Goal: Task Accomplishment & Management: Use online tool/utility

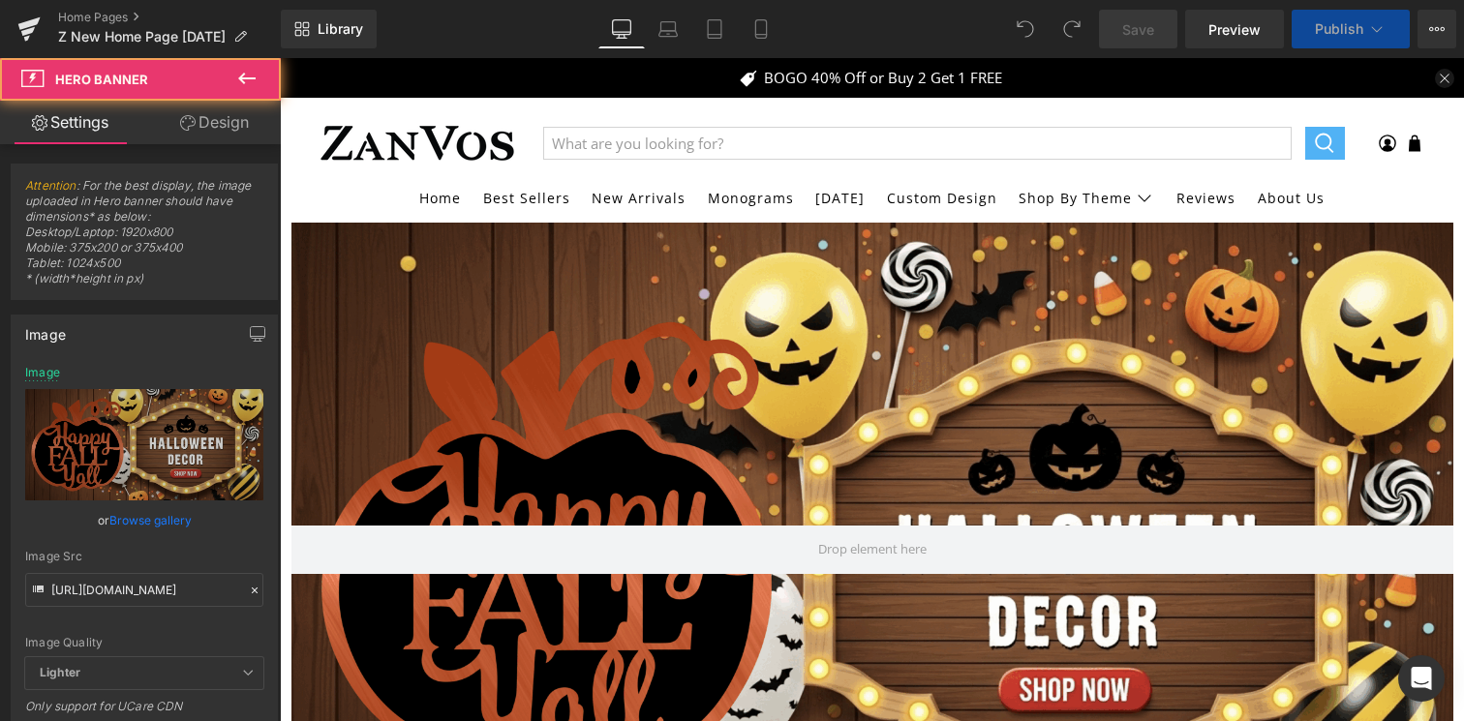
click at [626, 335] on div at bounding box center [872, 550] width 1162 height 654
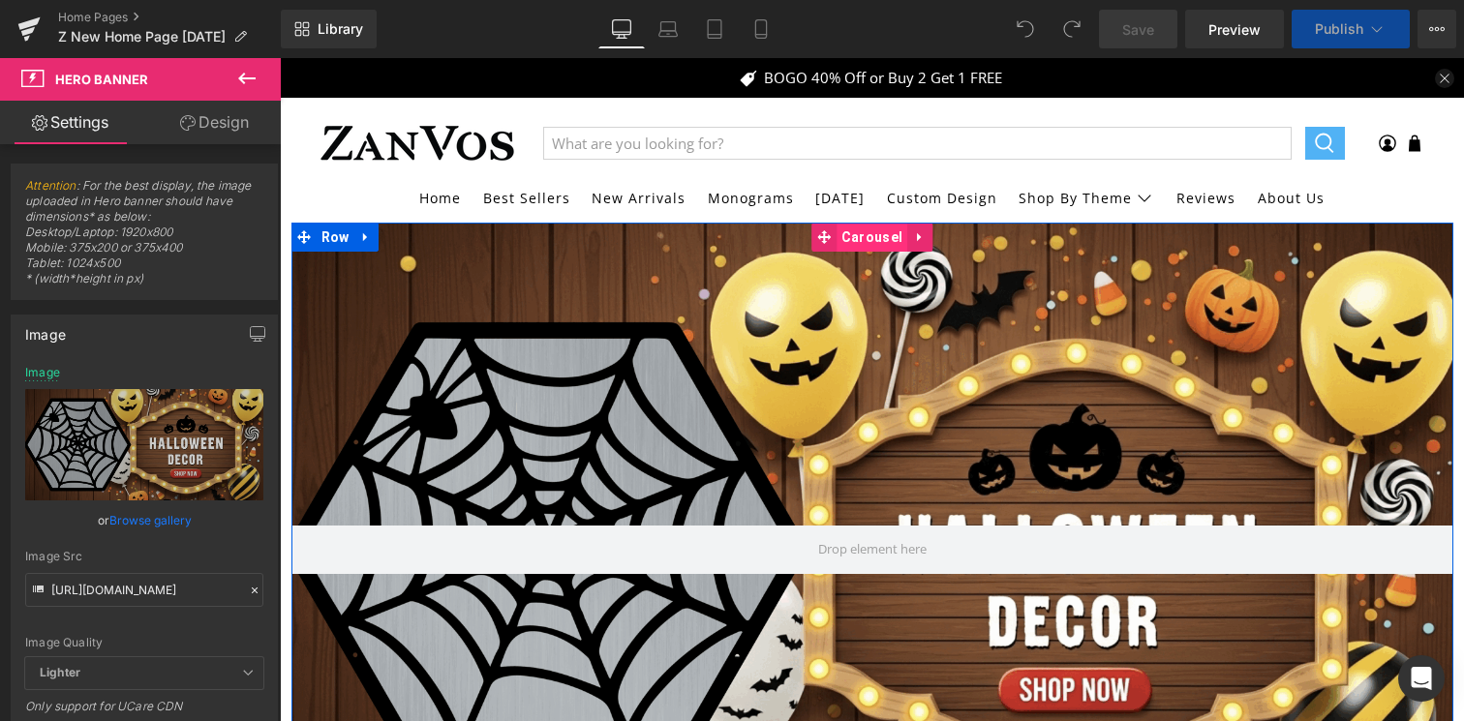
click at [866, 239] on span "Carousel" at bounding box center [872, 237] width 71 height 29
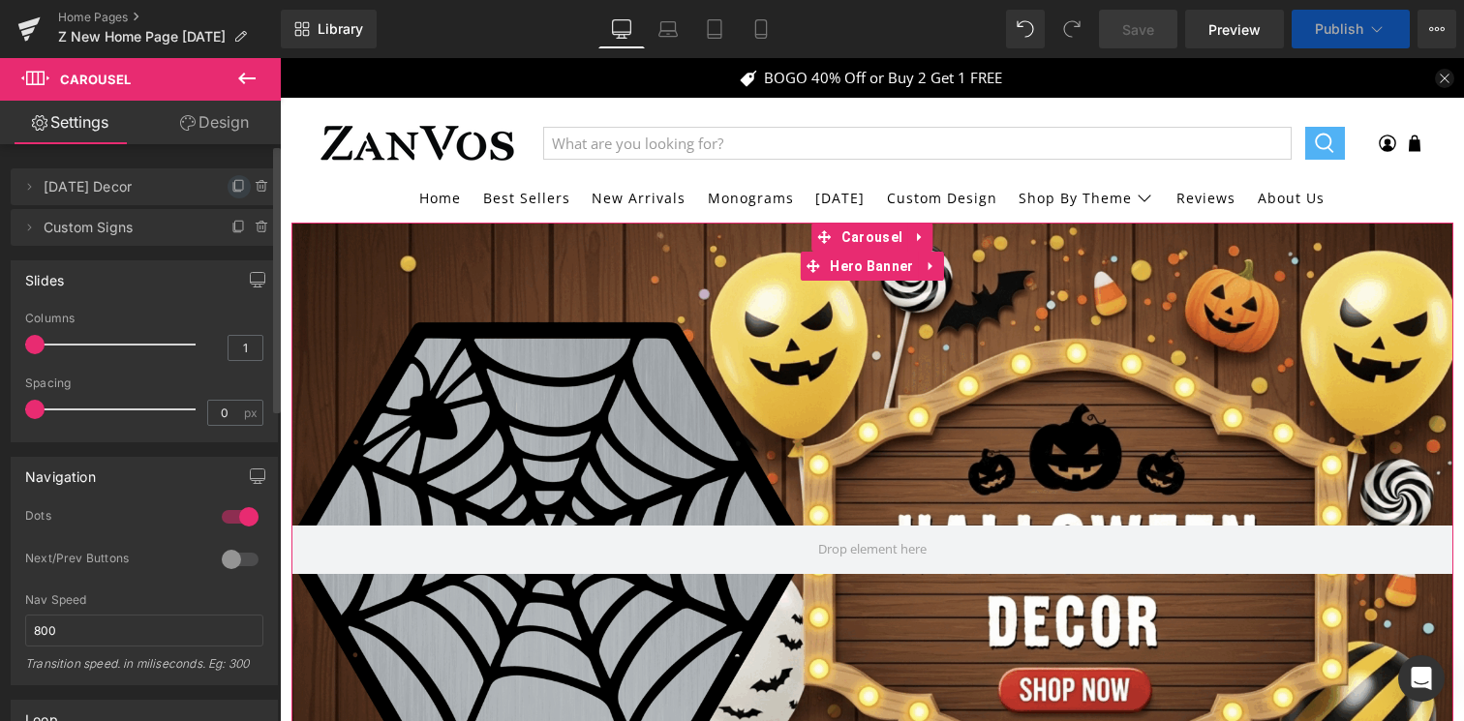
click at [231, 189] on icon at bounding box center [238, 186] width 15 height 15
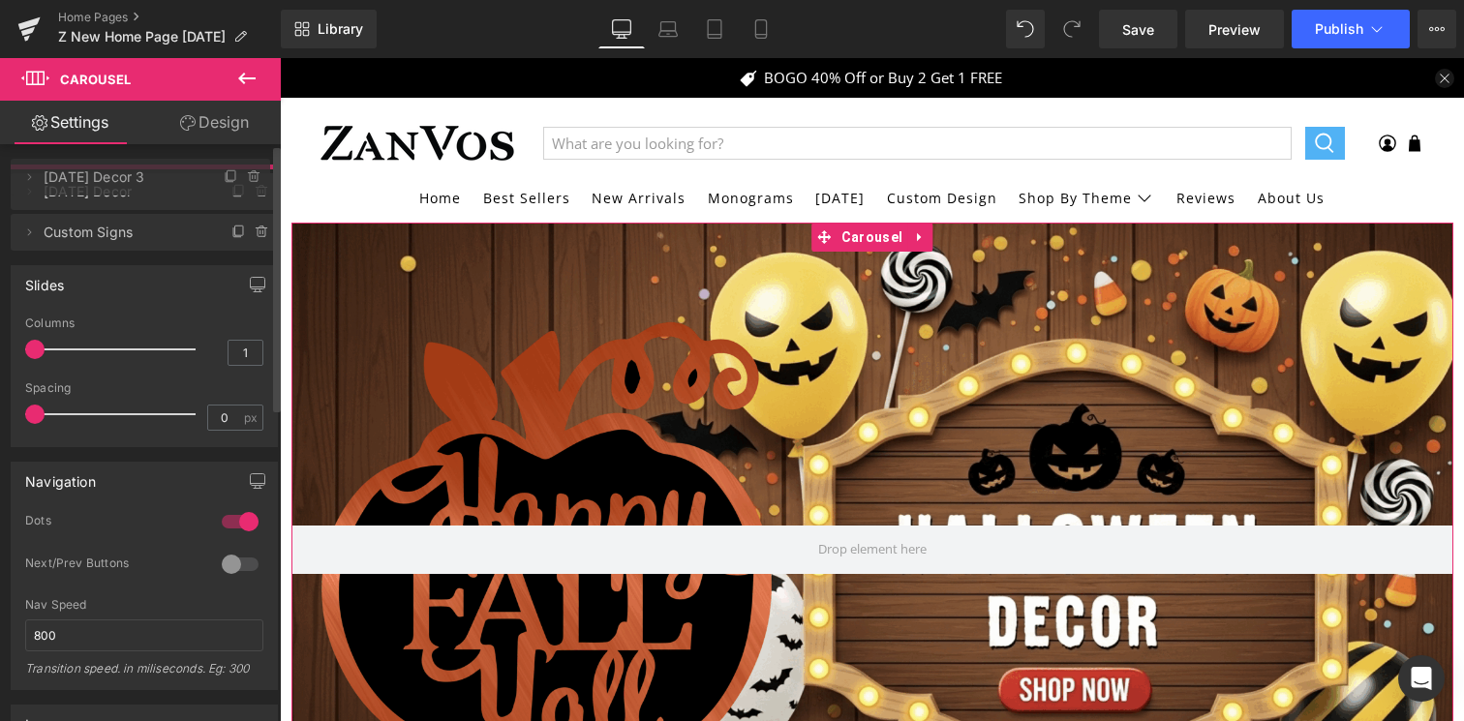
drag, startPoint x: 46, startPoint y: 224, endPoint x: 46, endPoint y: 173, distance: 50.4
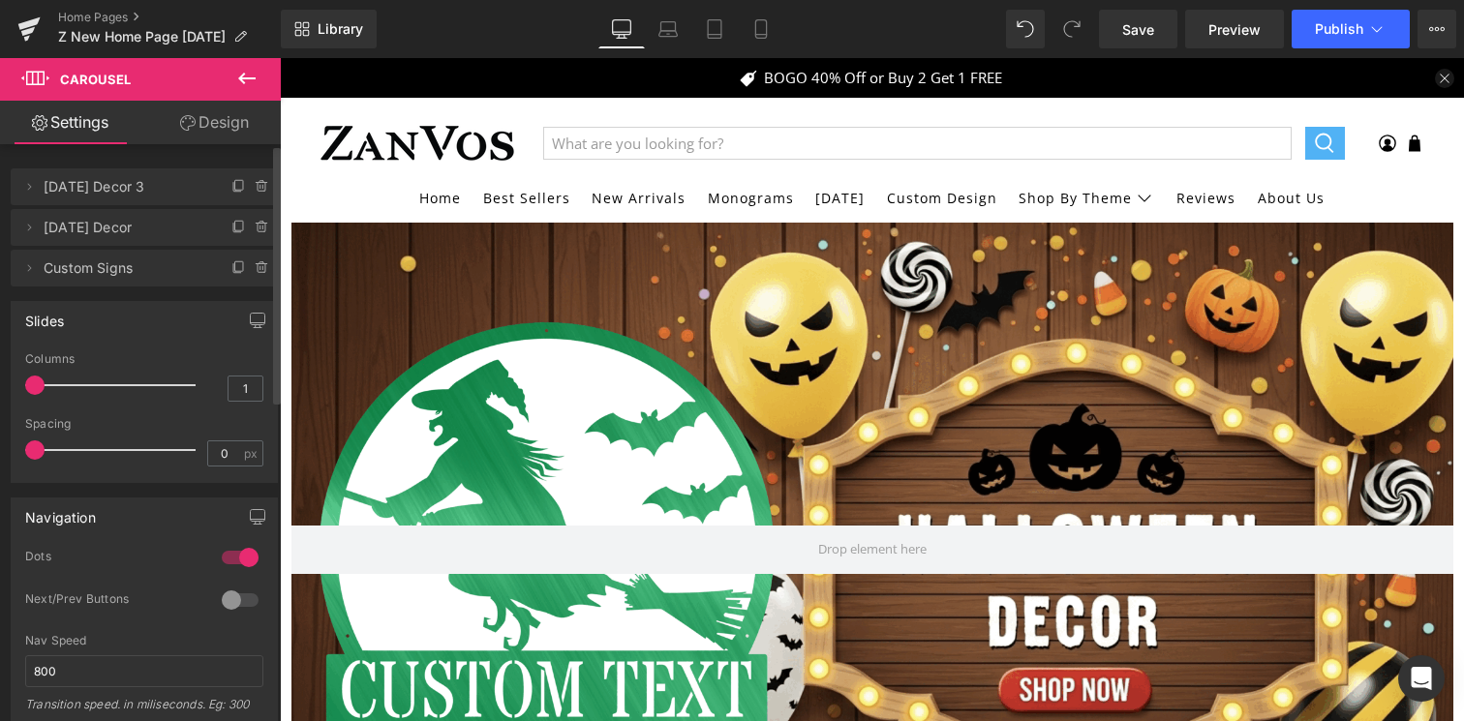
click at [60, 193] on span "[DATE] Decor 3" at bounding box center [125, 186] width 163 height 37
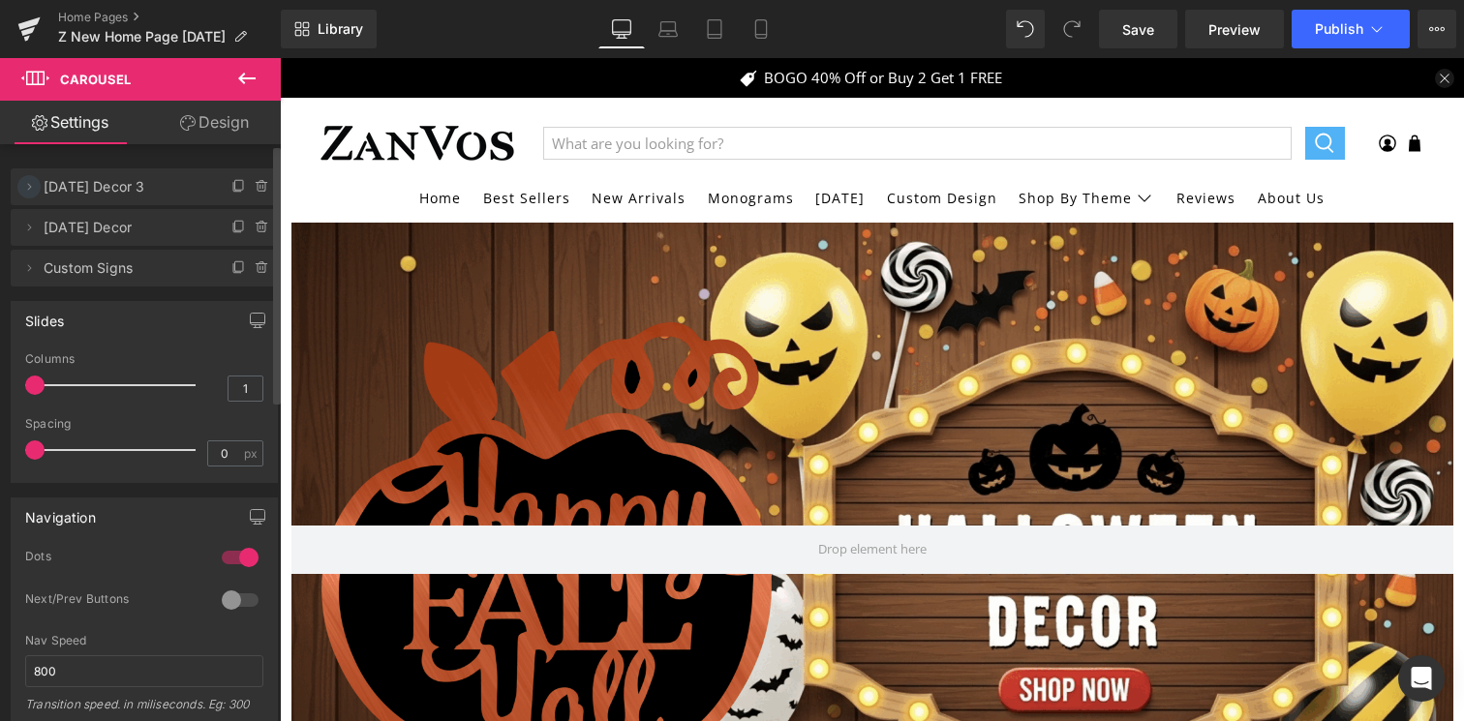
click at [36, 182] on icon at bounding box center [28, 186] width 15 height 15
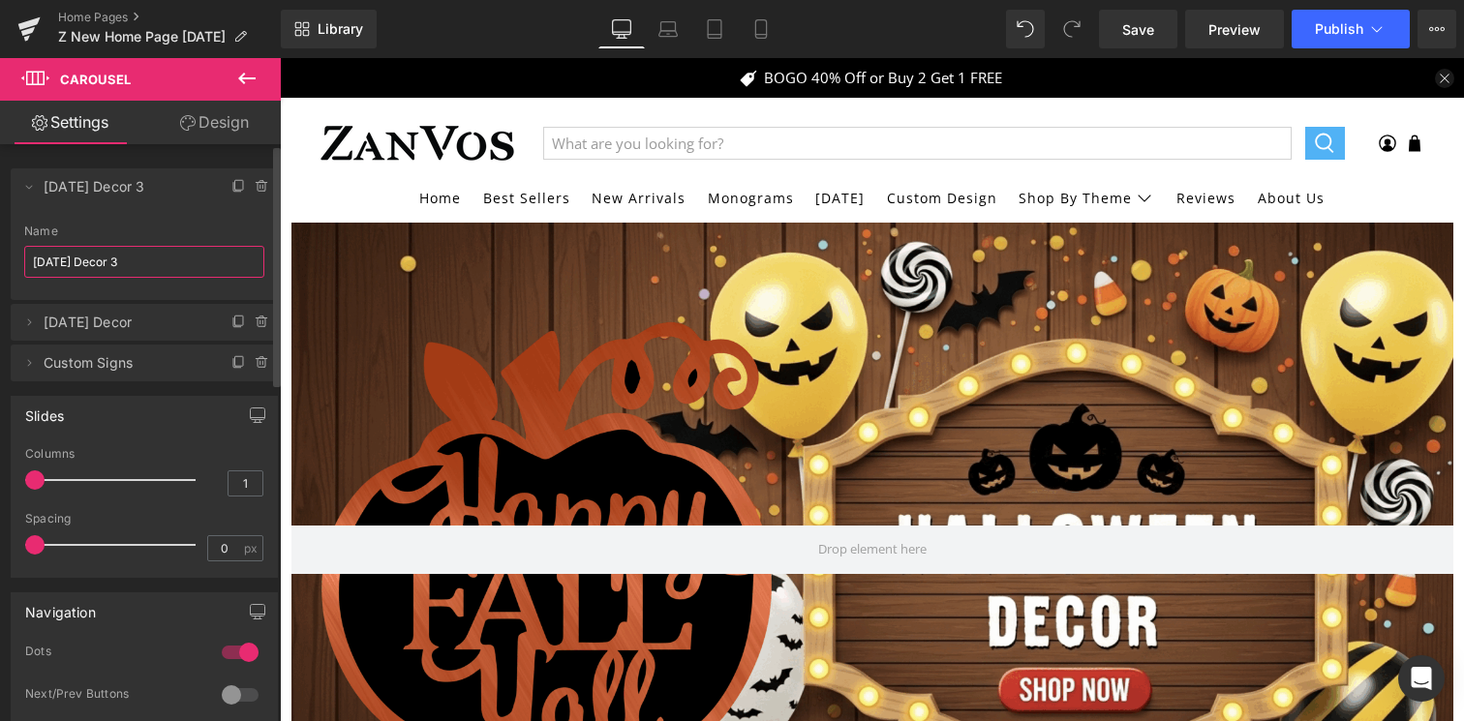
click at [141, 259] on input "[DATE] Decor 3" at bounding box center [144, 262] width 240 height 32
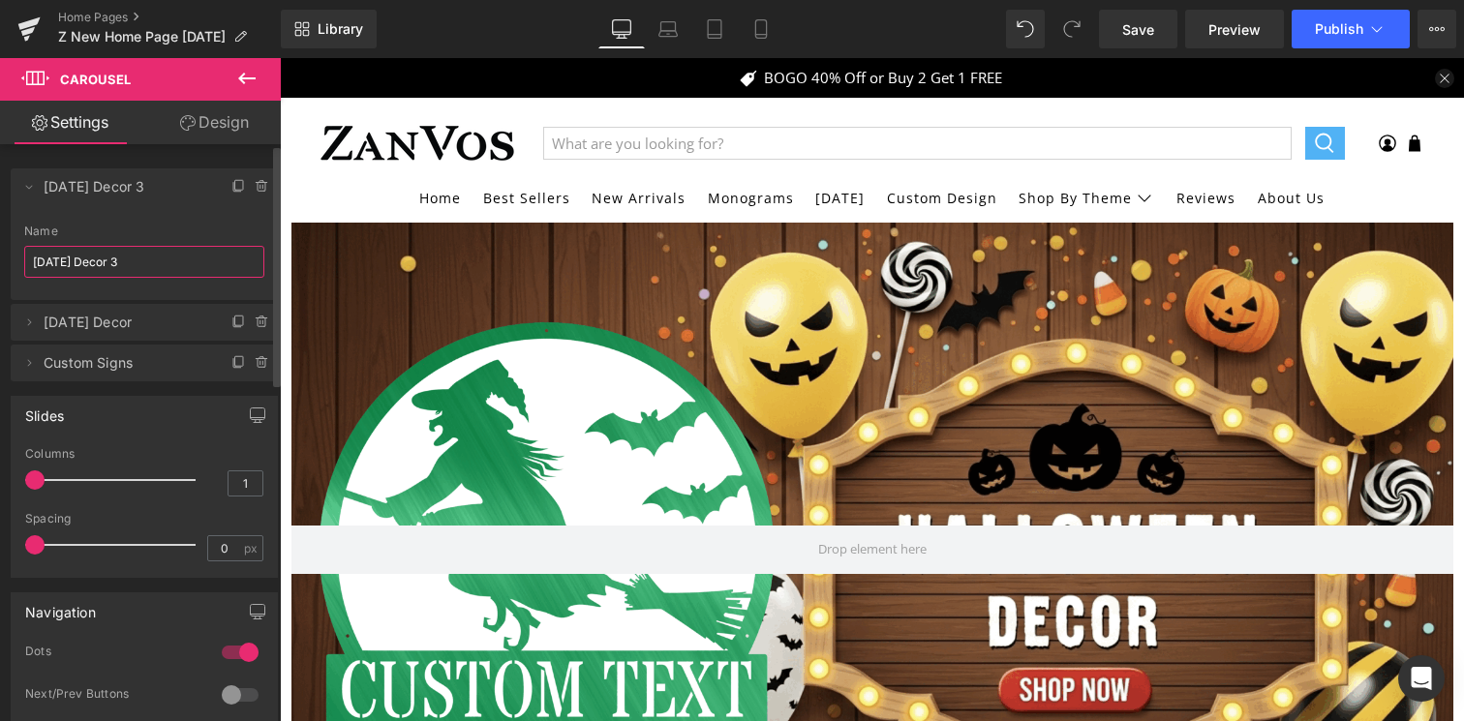
click at [141, 259] on input "[DATE] Decor 3" at bounding box center [144, 262] width 240 height 32
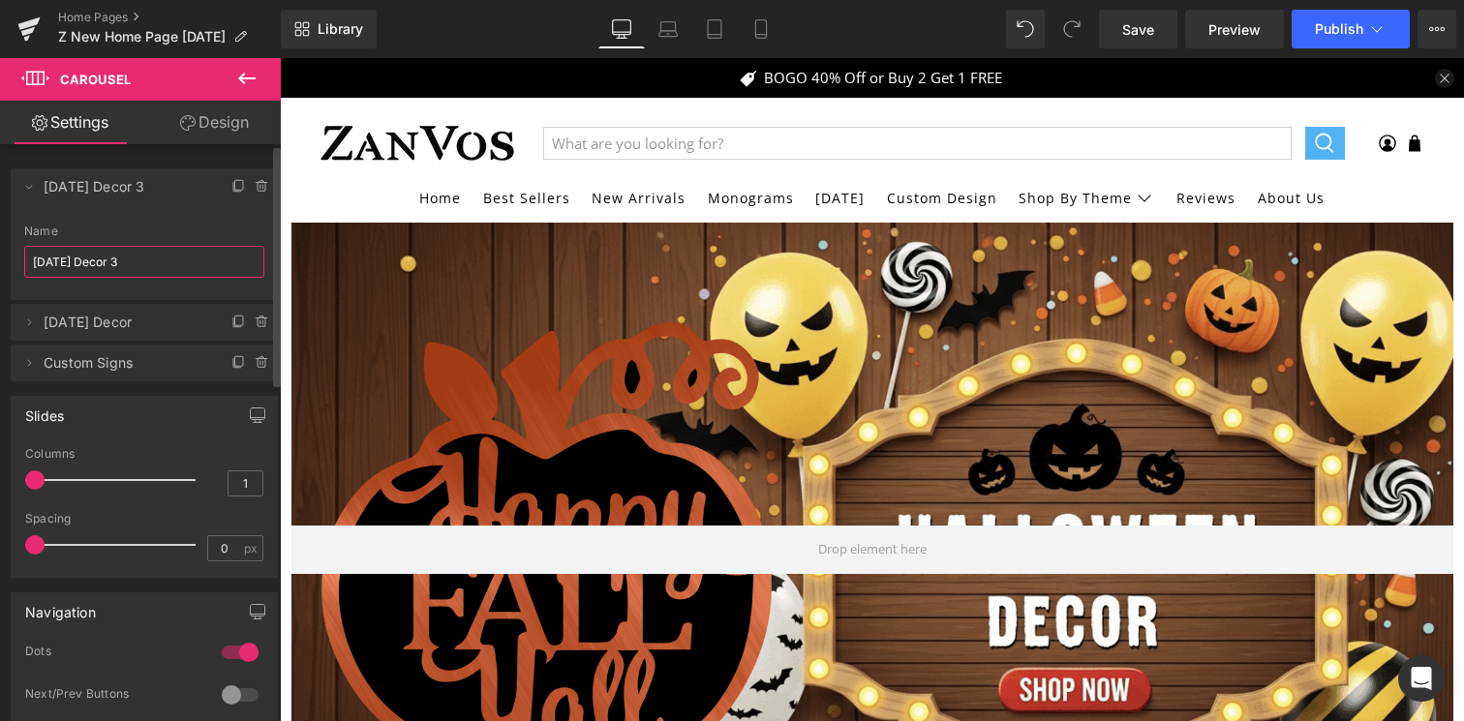
click at [141, 259] on input "[DATE] Decor 3" at bounding box center [144, 262] width 240 height 32
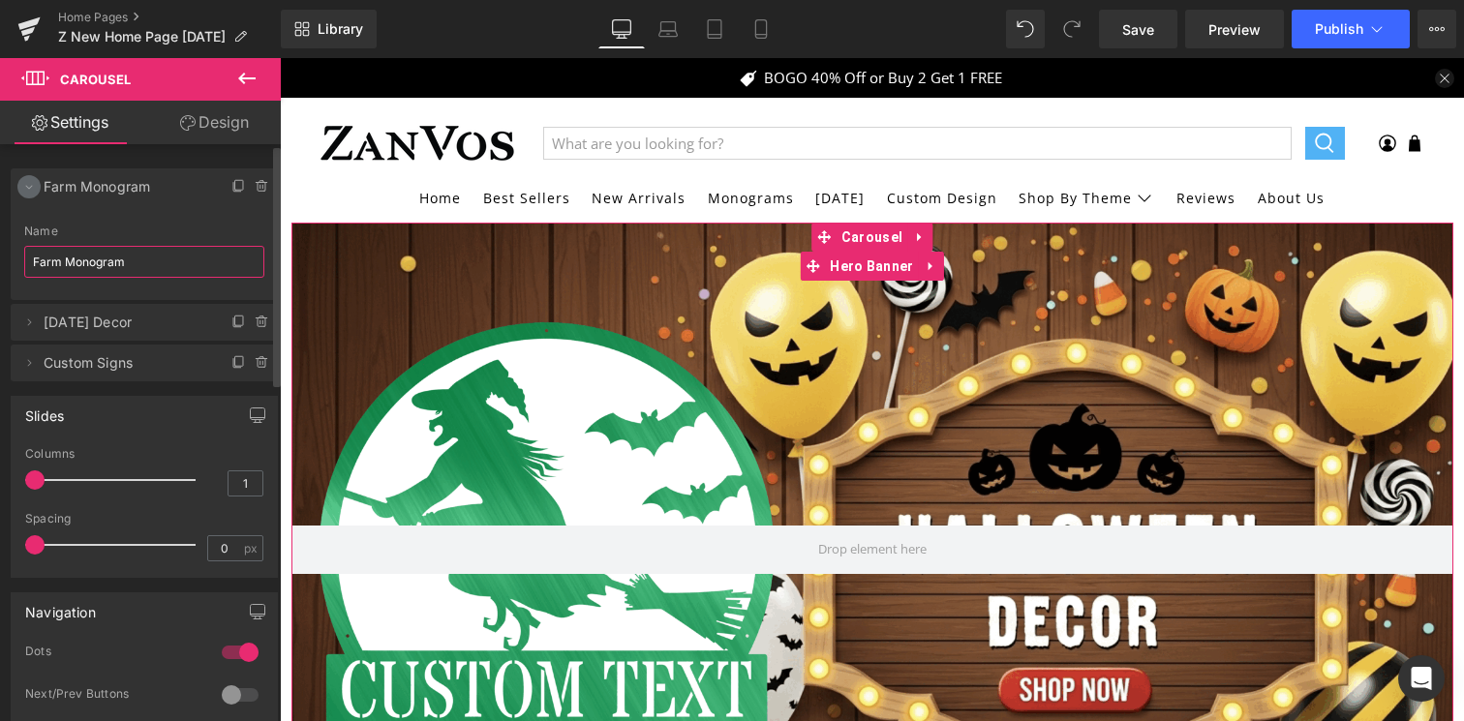
type input "Farm Monogram"
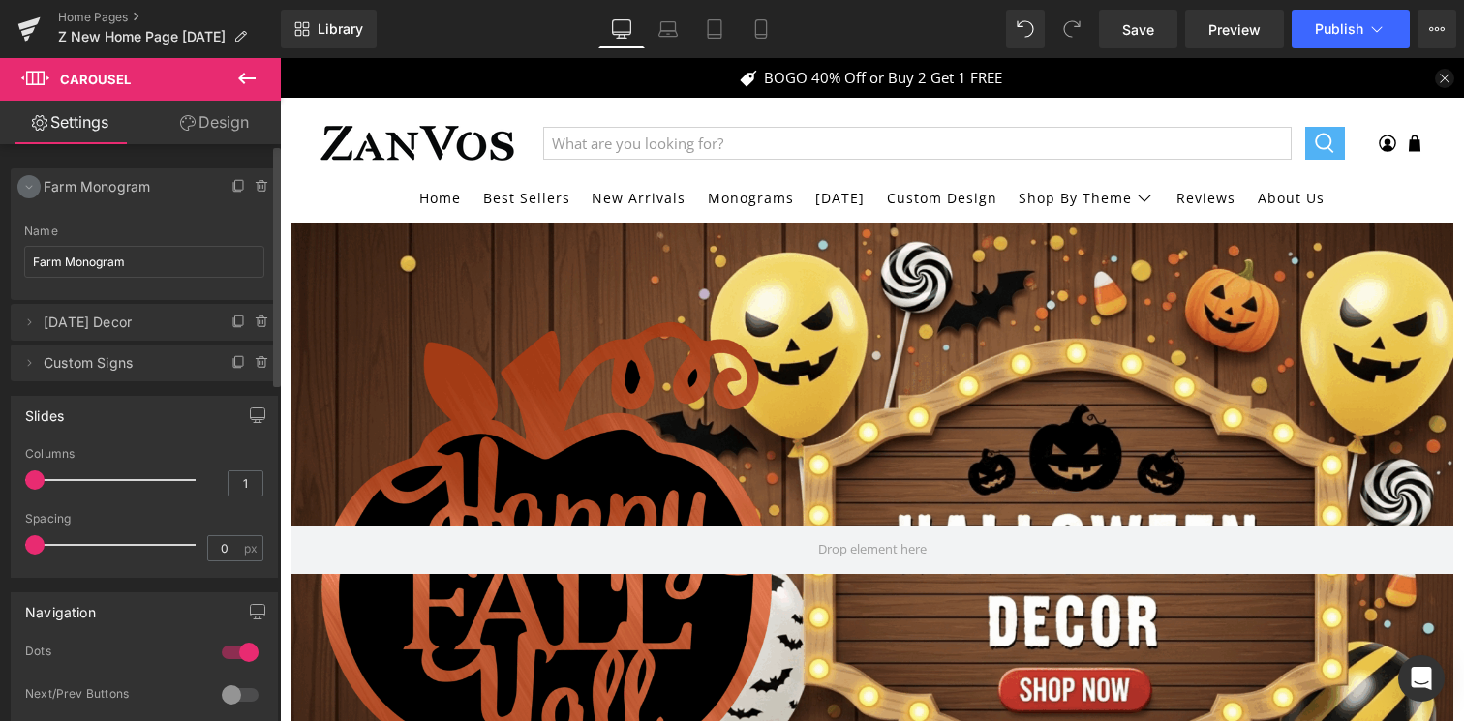
click at [36, 188] on icon at bounding box center [28, 186] width 15 height 15
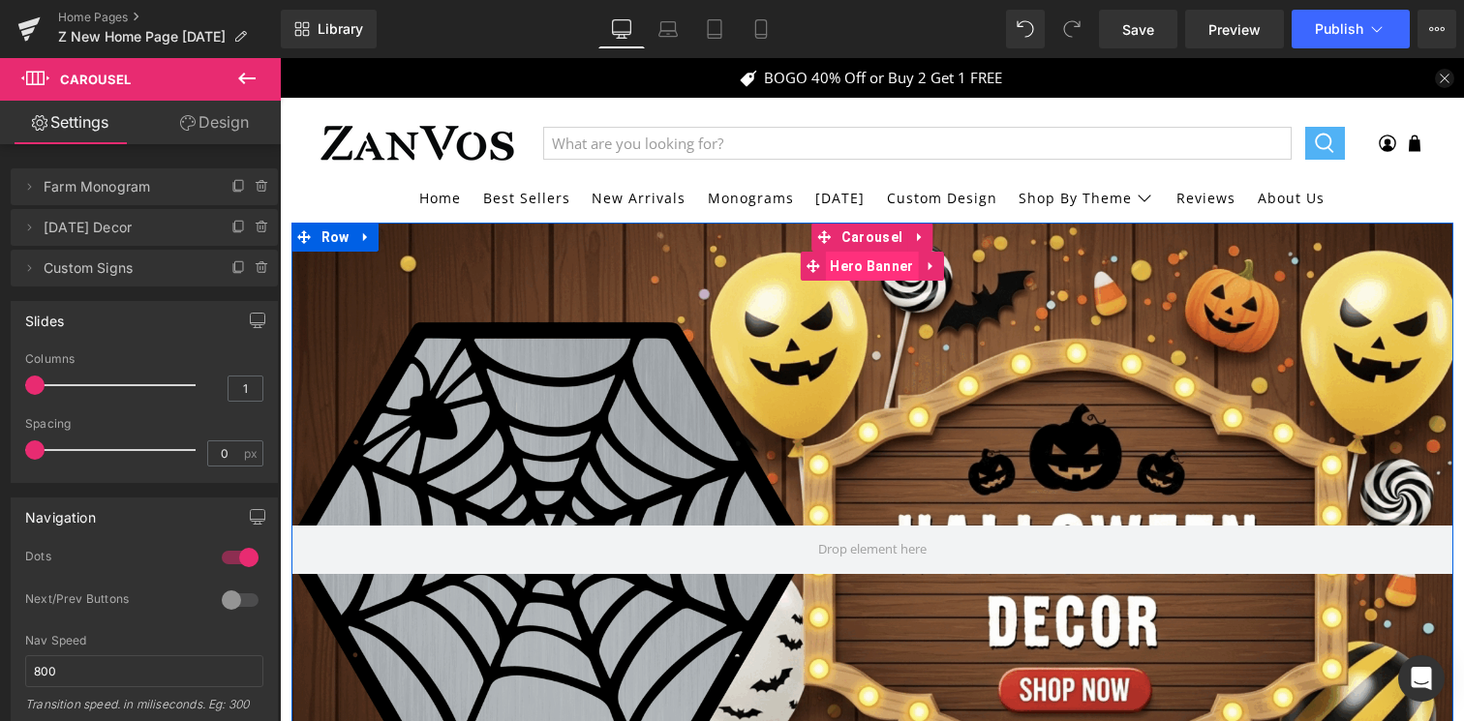
click at [857, 262] on span "Hero Banner" at bounding box center [871, 266] width 93 height 29
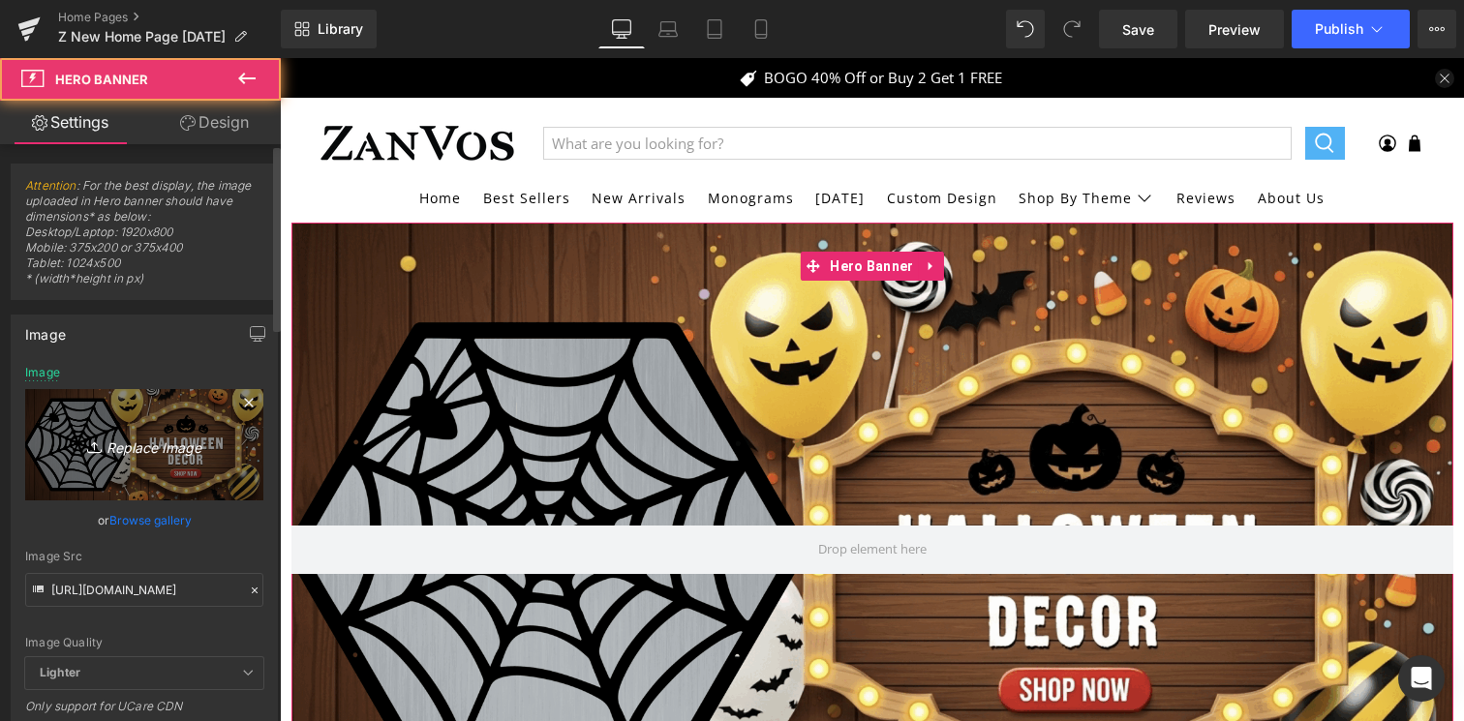
click at [109, 433] on icon "Replace Image" at bounding box center [144, 445] width 155 height 24
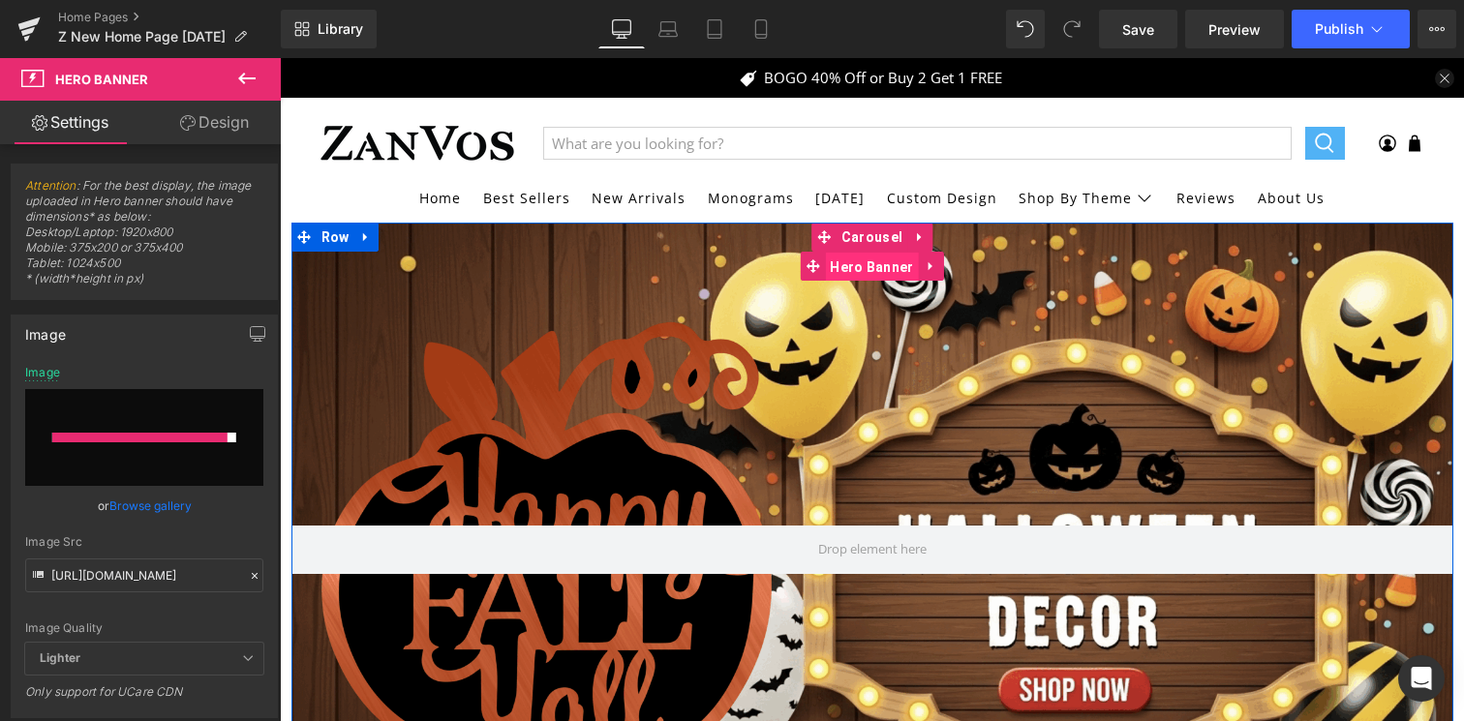
click at [870, 262] on span "Hero Banner" at bounding box center [871, 267] width 93 height 29
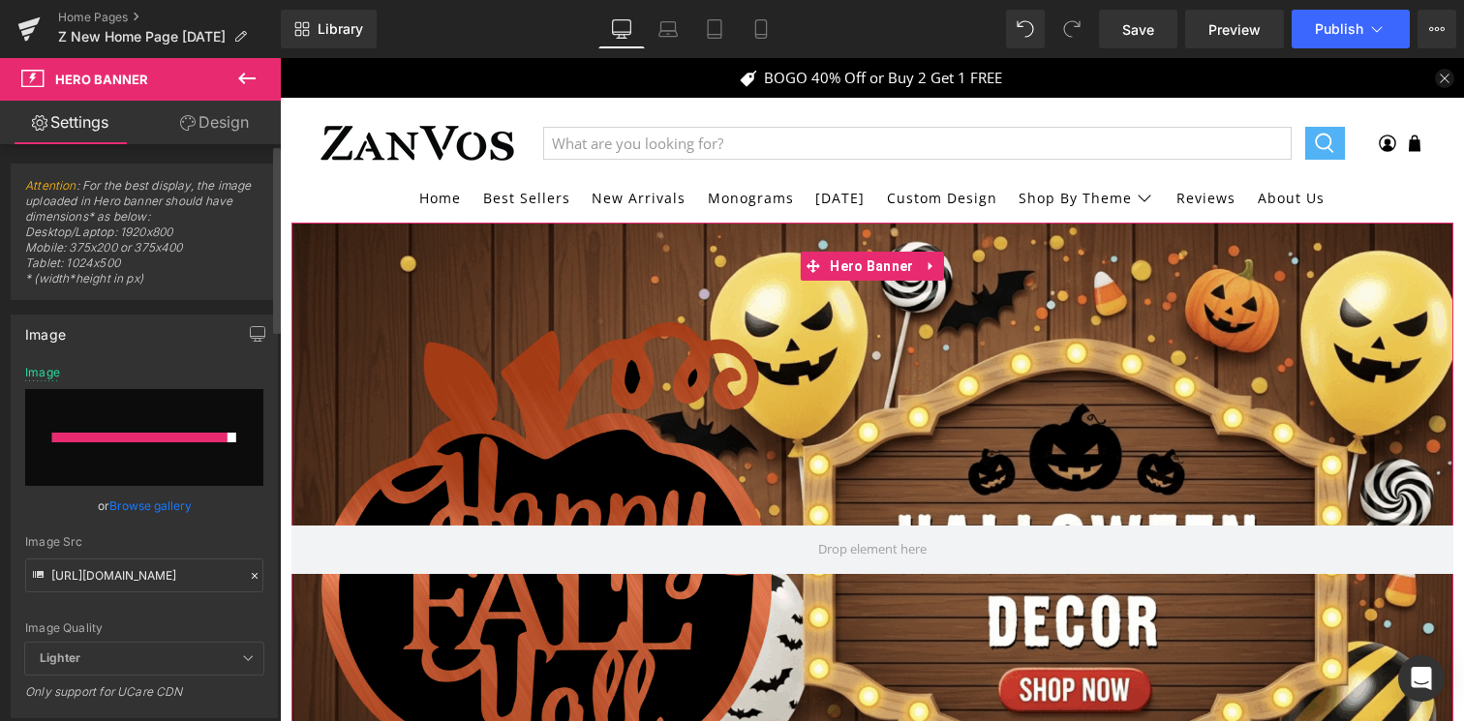
click at [148, 444] on input "file" at bounding box center [144, 437] width 238 height 97
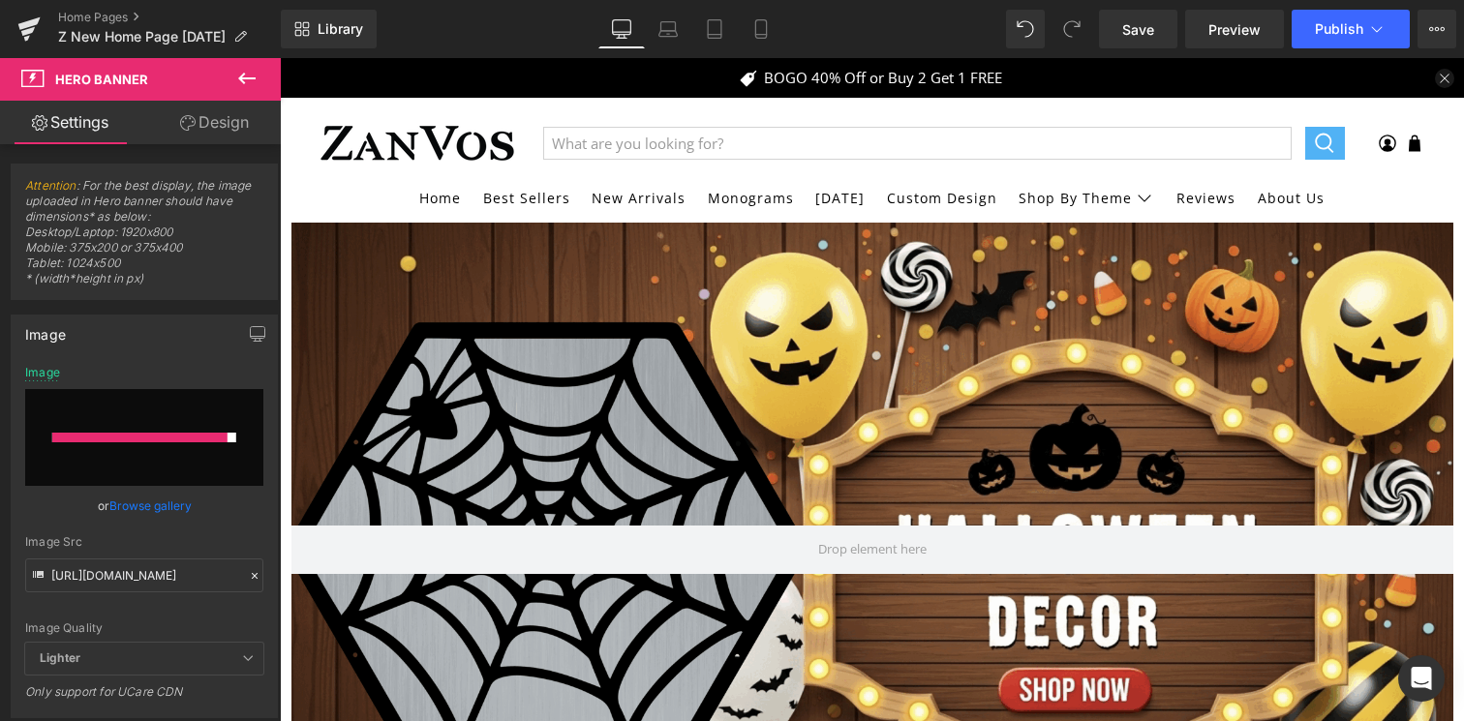
type input "C:\fakepath\111Artboard 1 copy 22.png"
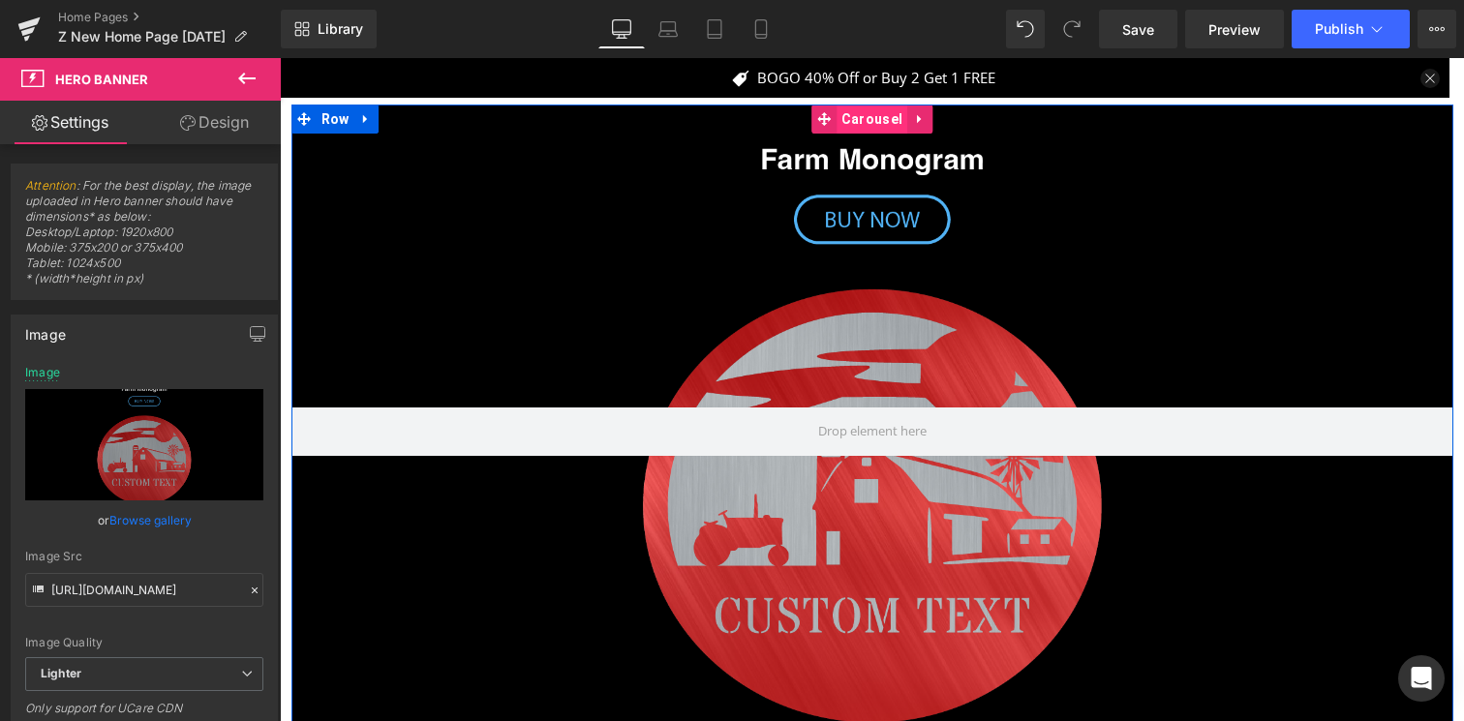
click at [845, 124] on span "Carousel" at bounding box center [872, 119] width 71 height 29
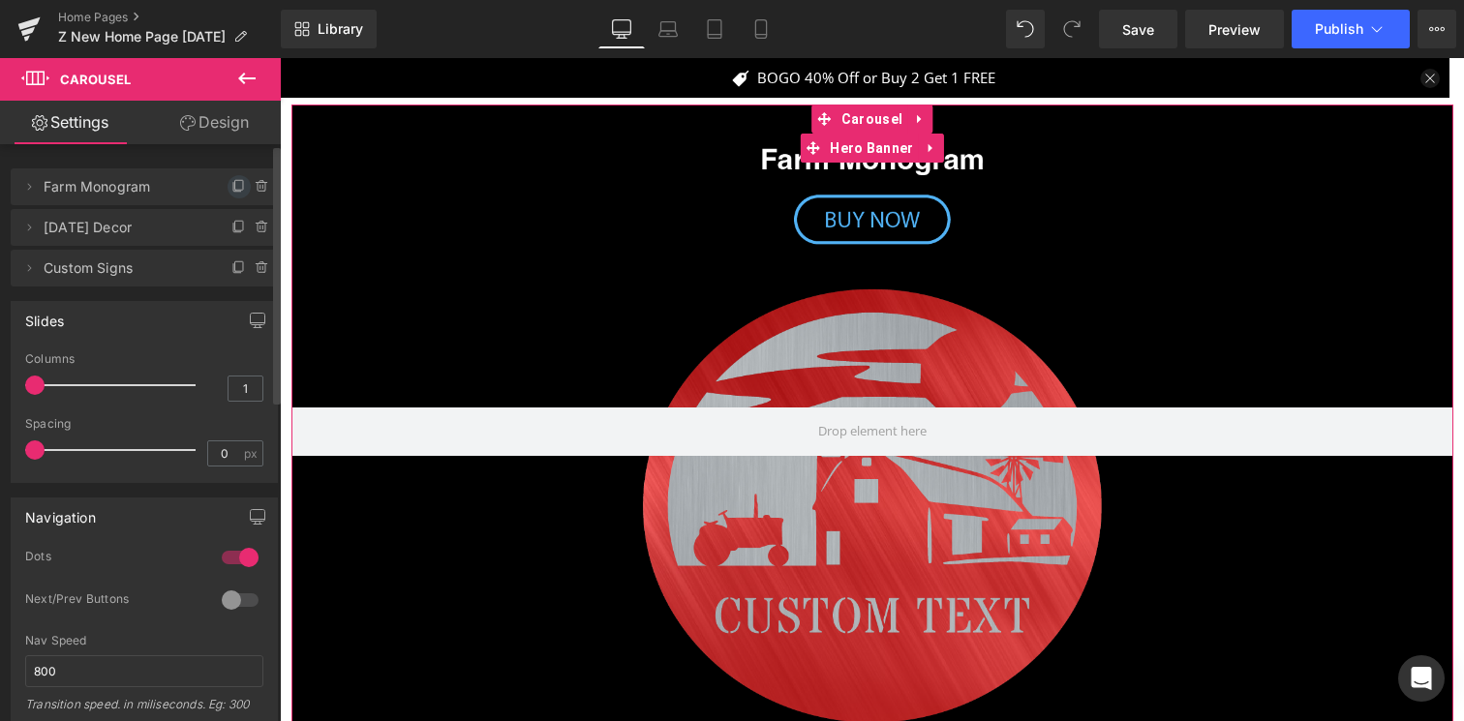
click at [232, 185] on icon at bounding box center [238, 186] width 15 height 15
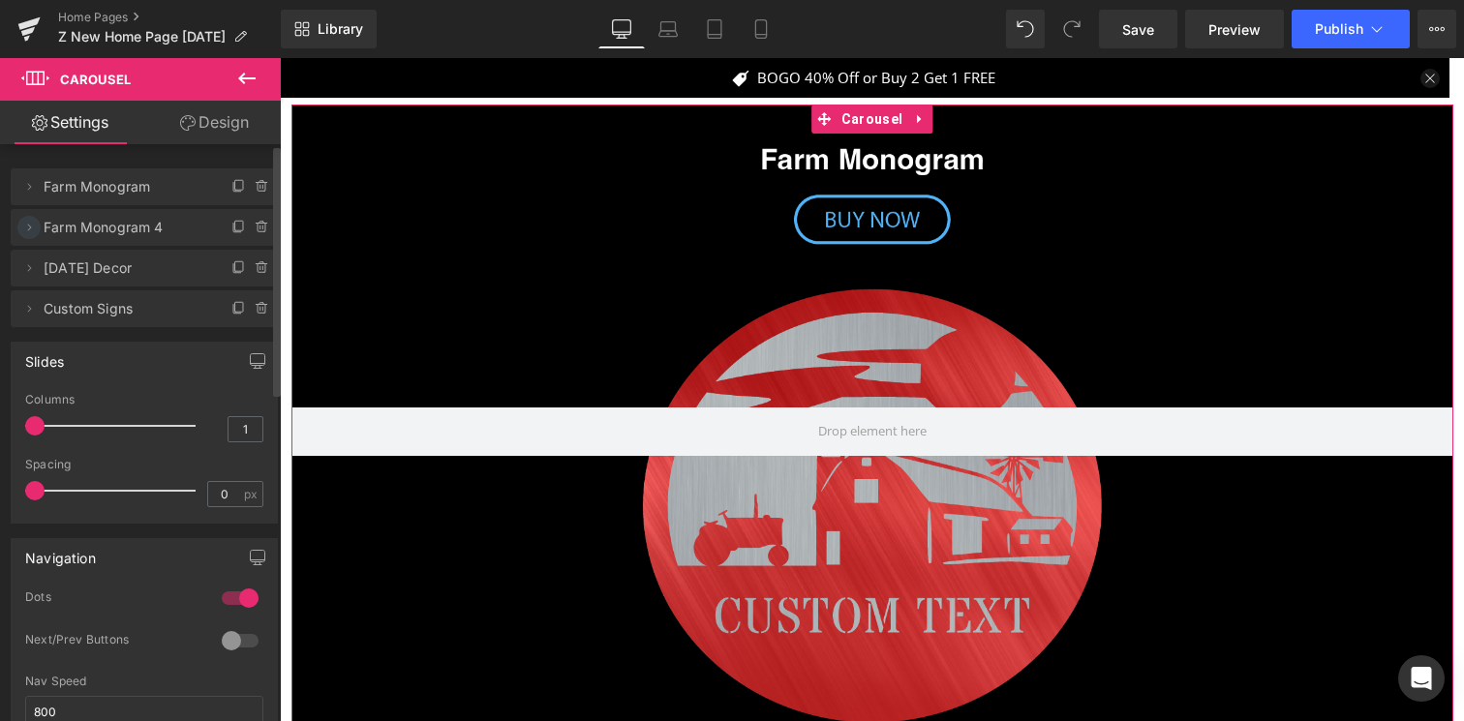
click at [29, 233] on icon at bounding box center [28, 227] width 15 height 15
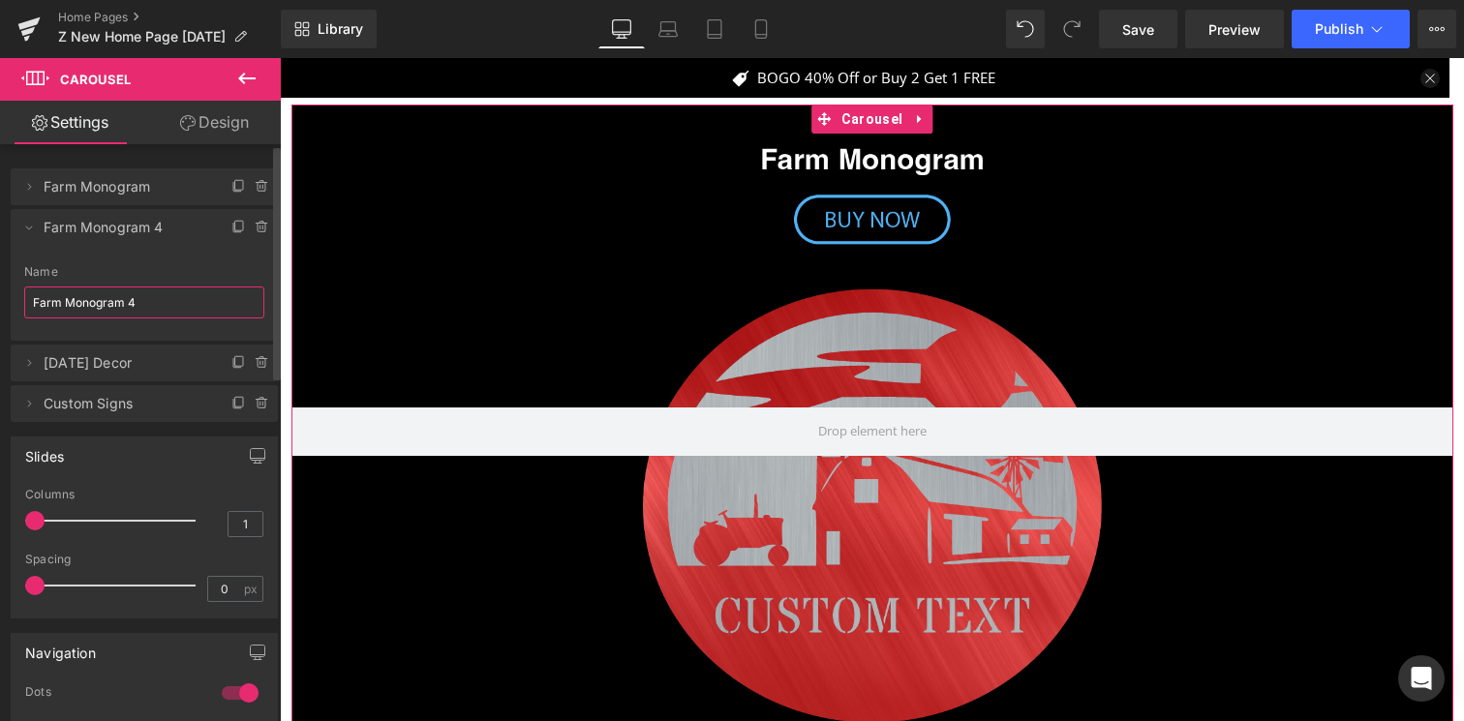
drag, startPoint x: 150, startPoint y: 299, endPoint x: 0, endPoint y: 292, distance: 150.2
click at [0, 292] on div "Delete Cancel Farm Monogram Farm Monogram Name Farm Monogram Delete Cancel Farm…" at bounding box center [145, 285] width 290 height 273
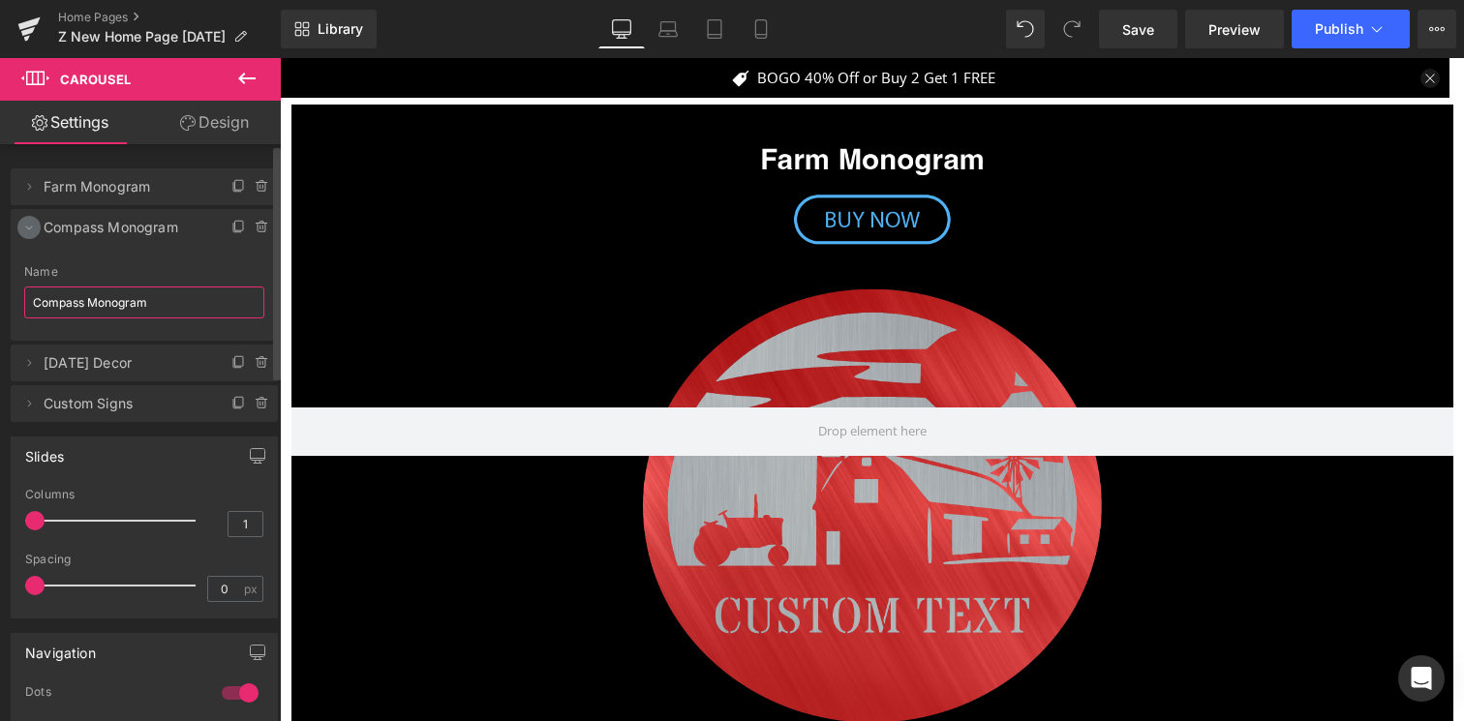
type input "Compass Monogram"
click at [31, 223] on icon at bounding box center [28, 227] width 15 height 15
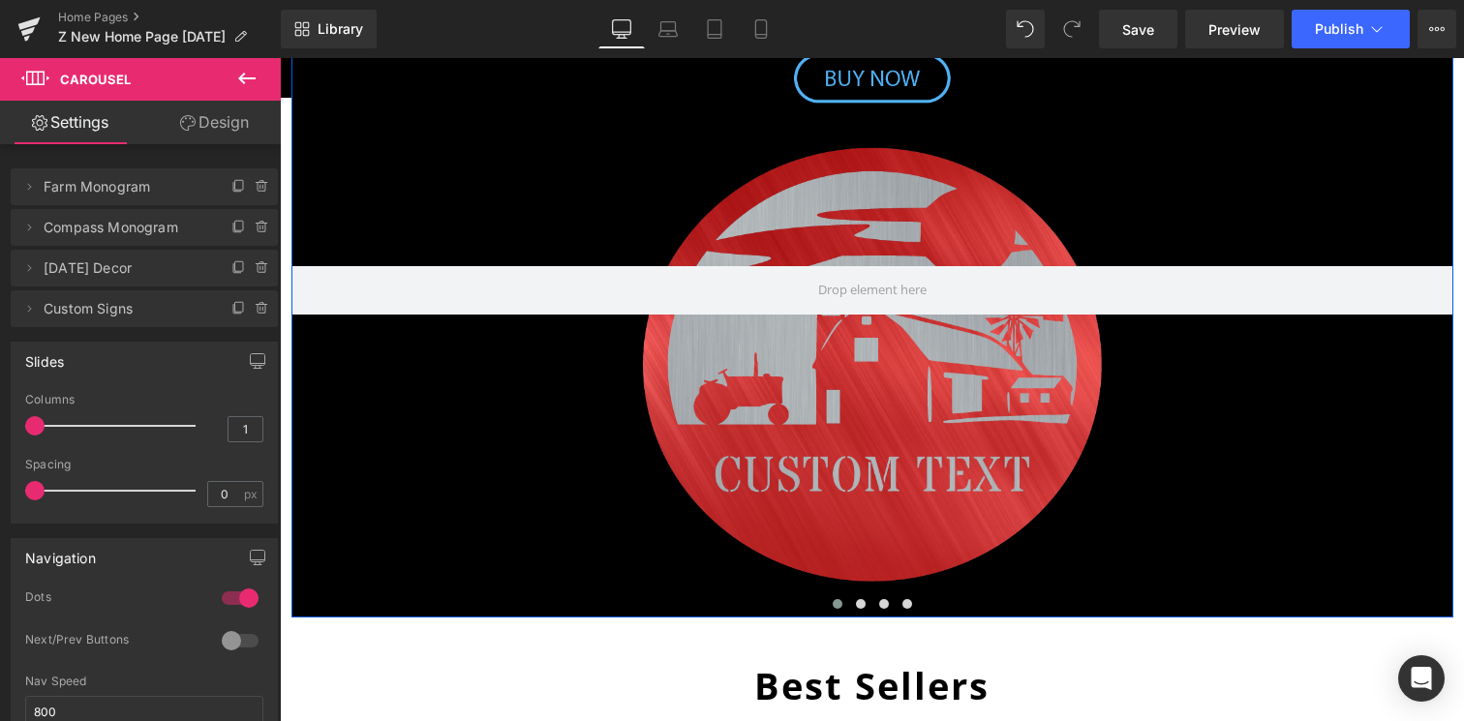
scroll to position [266, 0]
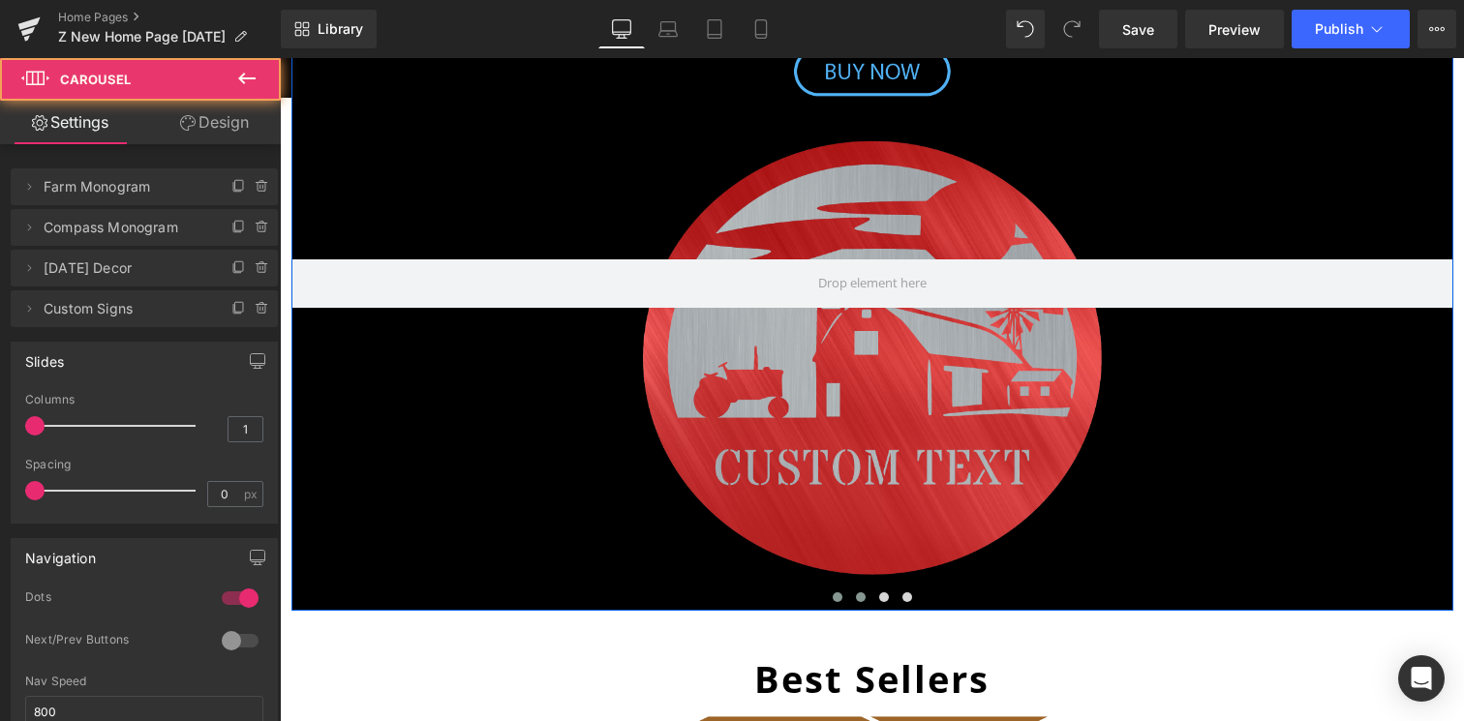
click at [856, 599] on span at bounding box center [861, 598] width 10 height 10
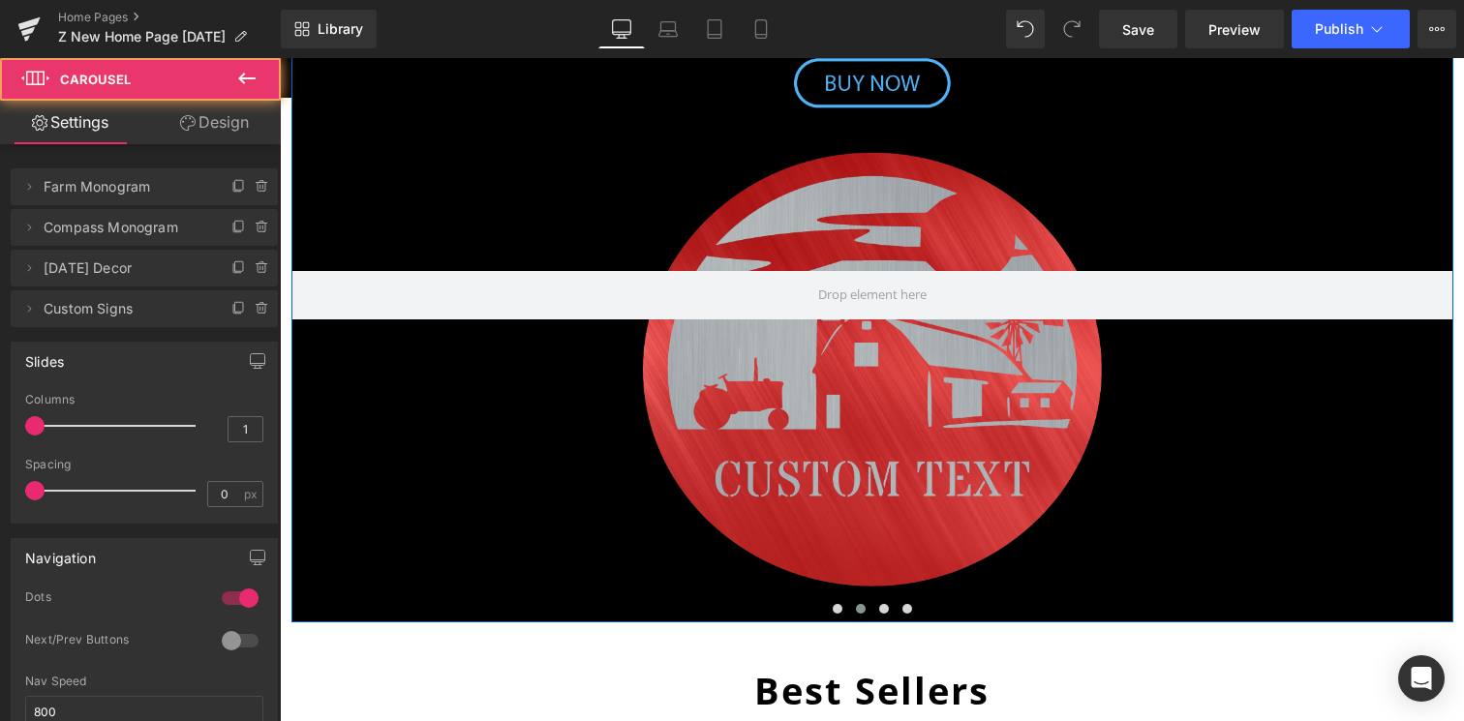
scroll to position [95, 0]
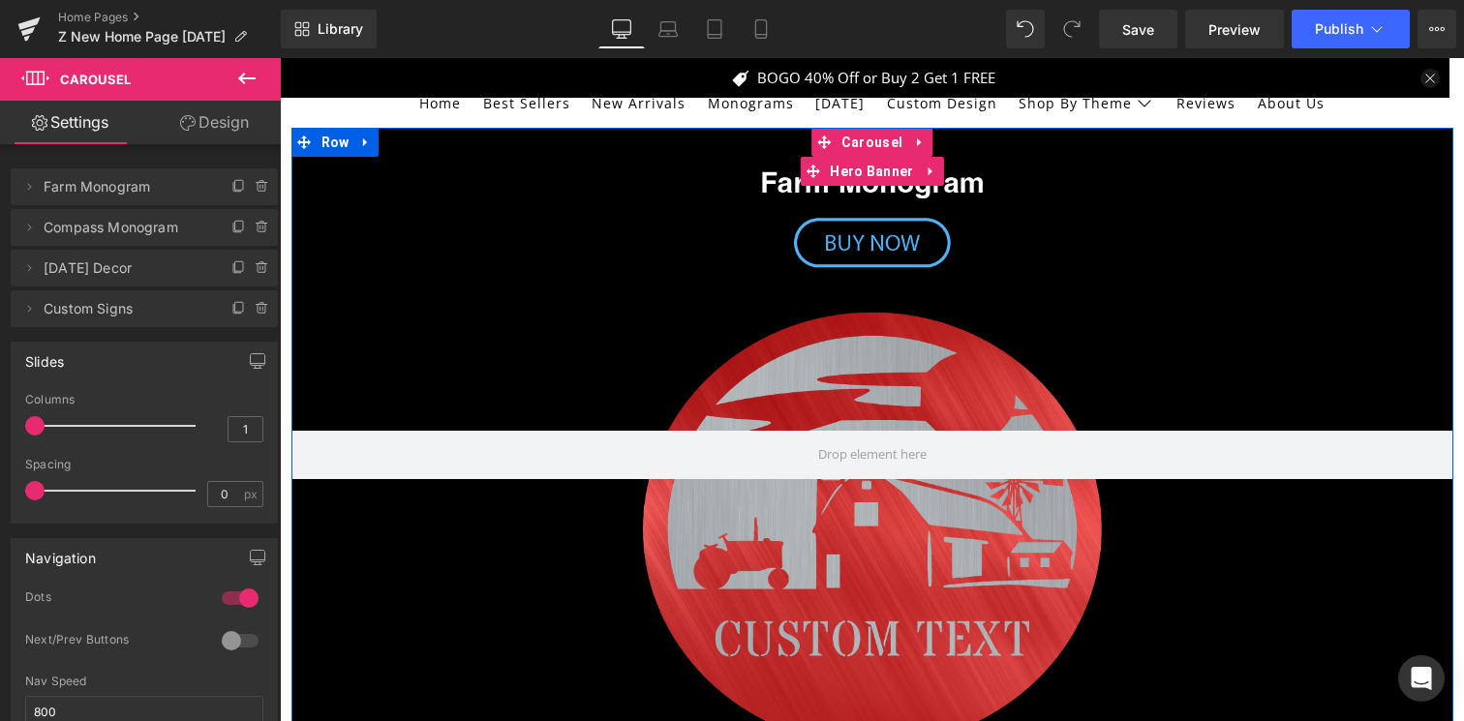
click at [862, 337] on div at bounding box center [872, 455] width 1162 height 654
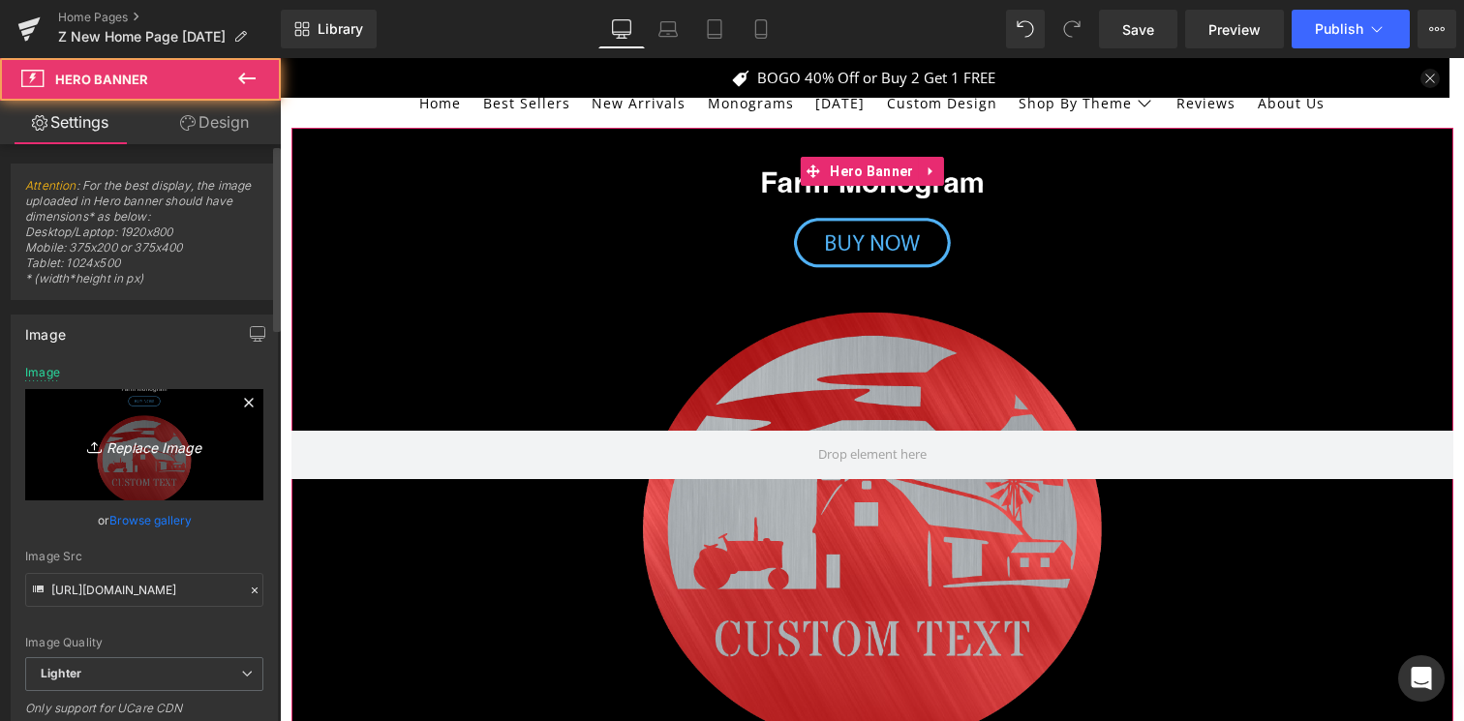
click at [139, 440] on icon "Replace Image" at bounding box center [144, 445] width 155 height 24
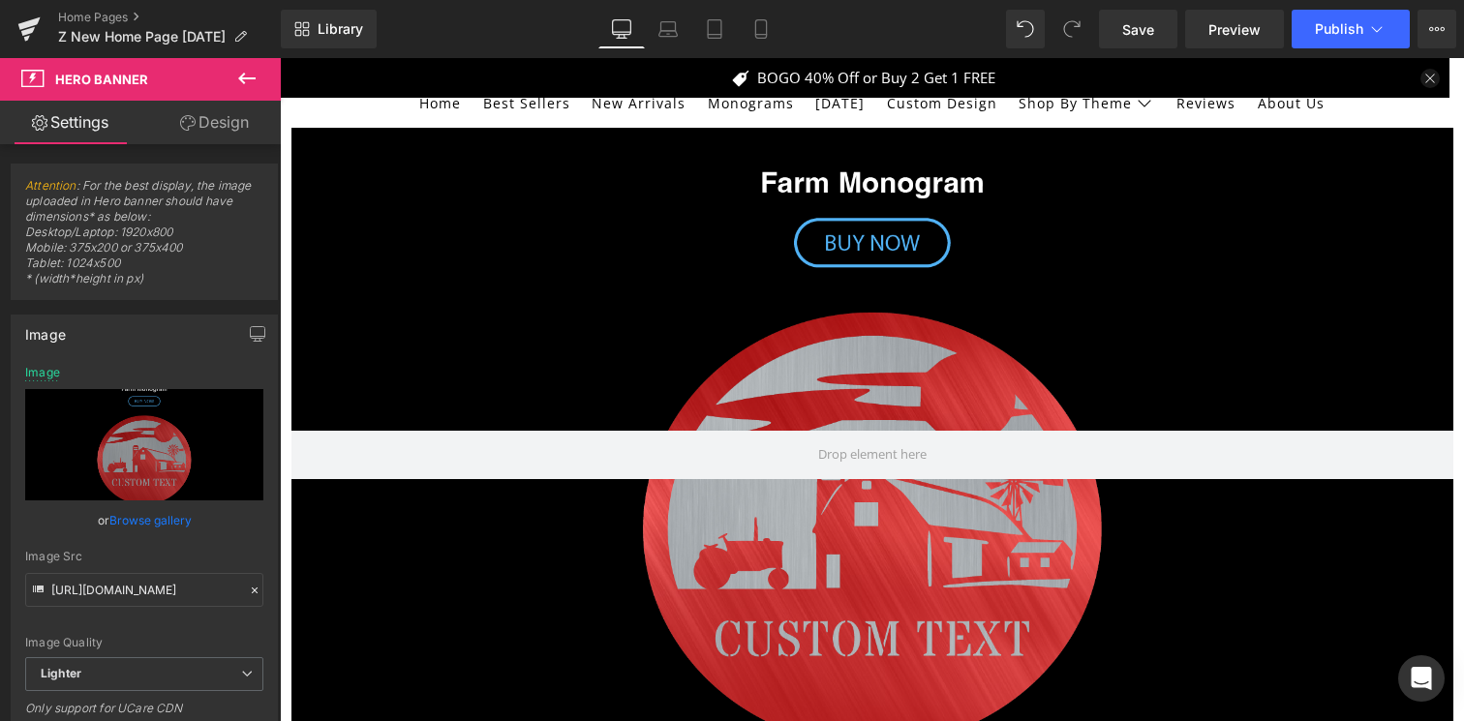
type input "C:\fakepath\111Artboard 1 copy 20.png"
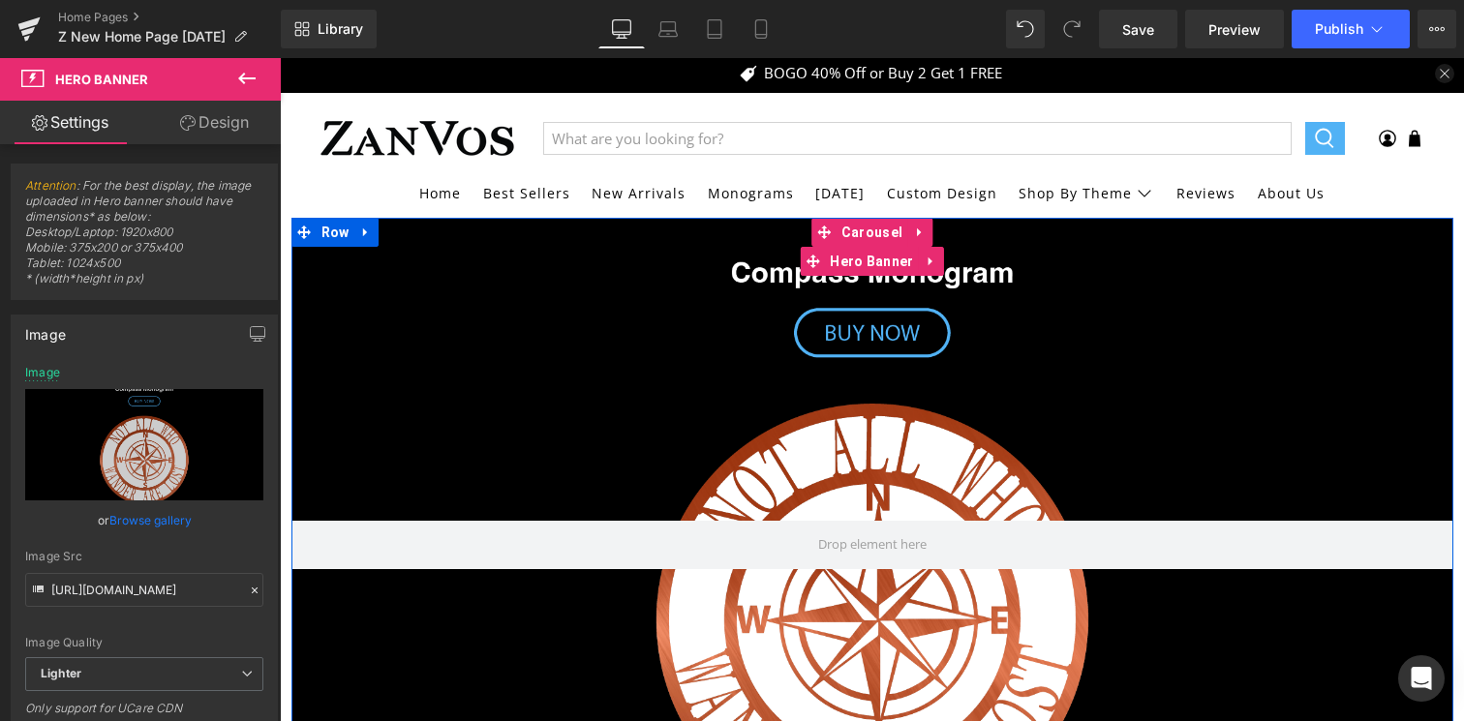
scroll to position [0, 0]
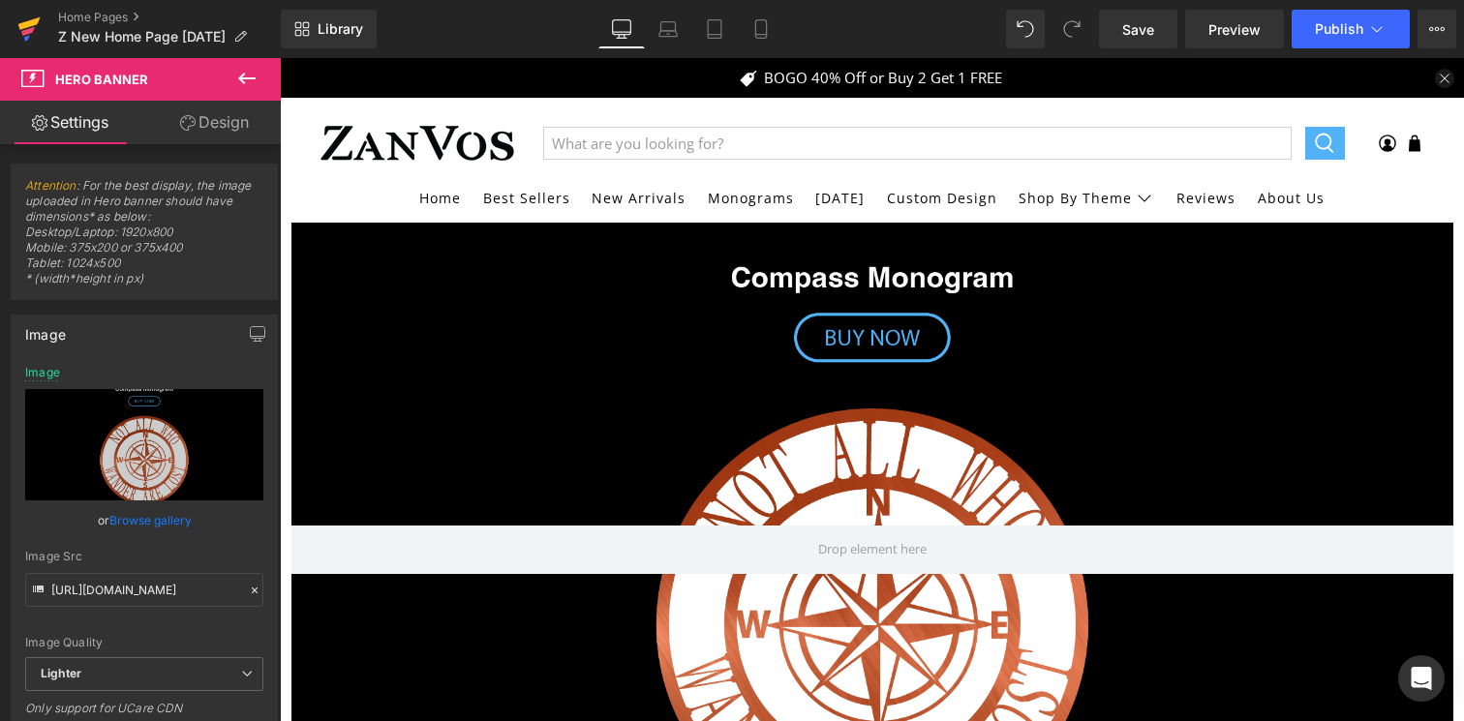
click at [36, 34] on icon at bounding box center [28, 29] width 23 height 48
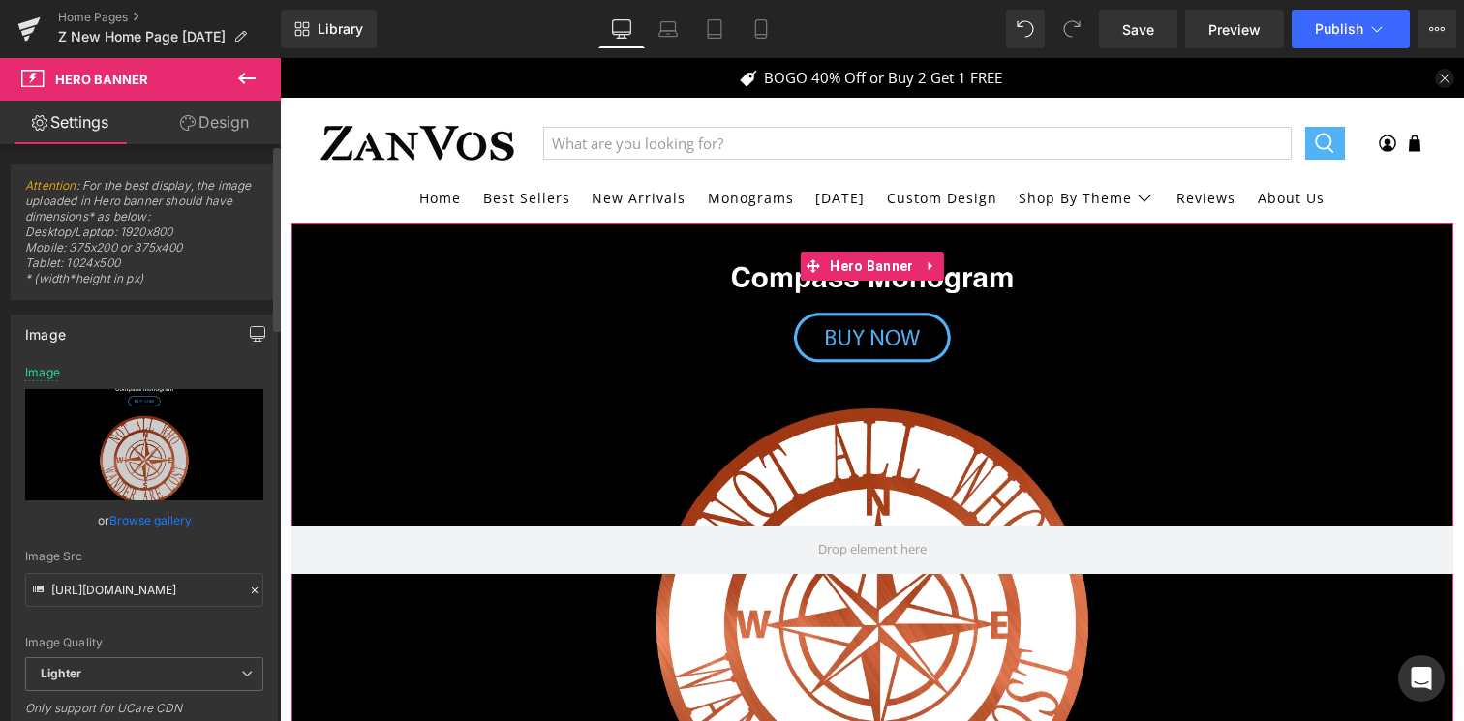
click at [250, 339] on icon "button" at bounding box center [257, 333] width 15 height 15
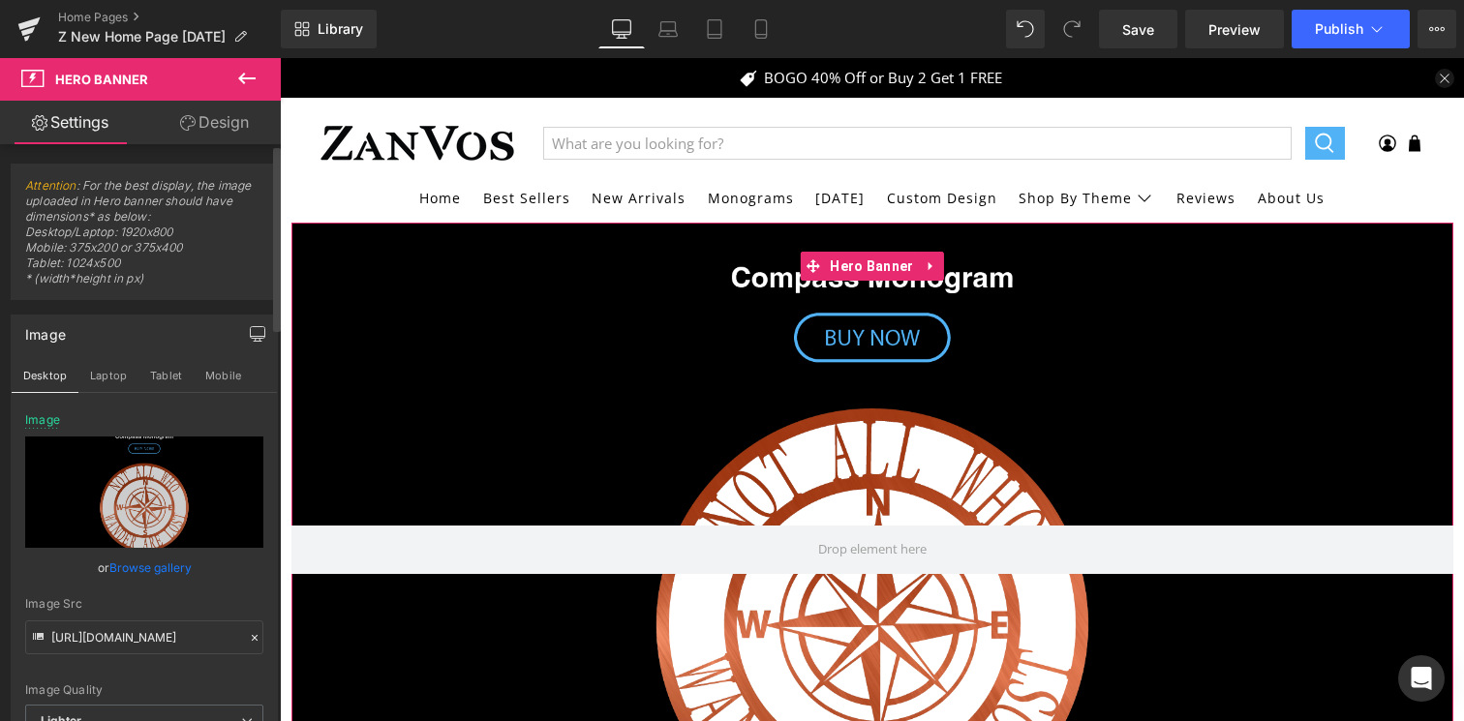
click at [250, 339] on icon "button" at bounding box center [257, 333] width 15 height 15
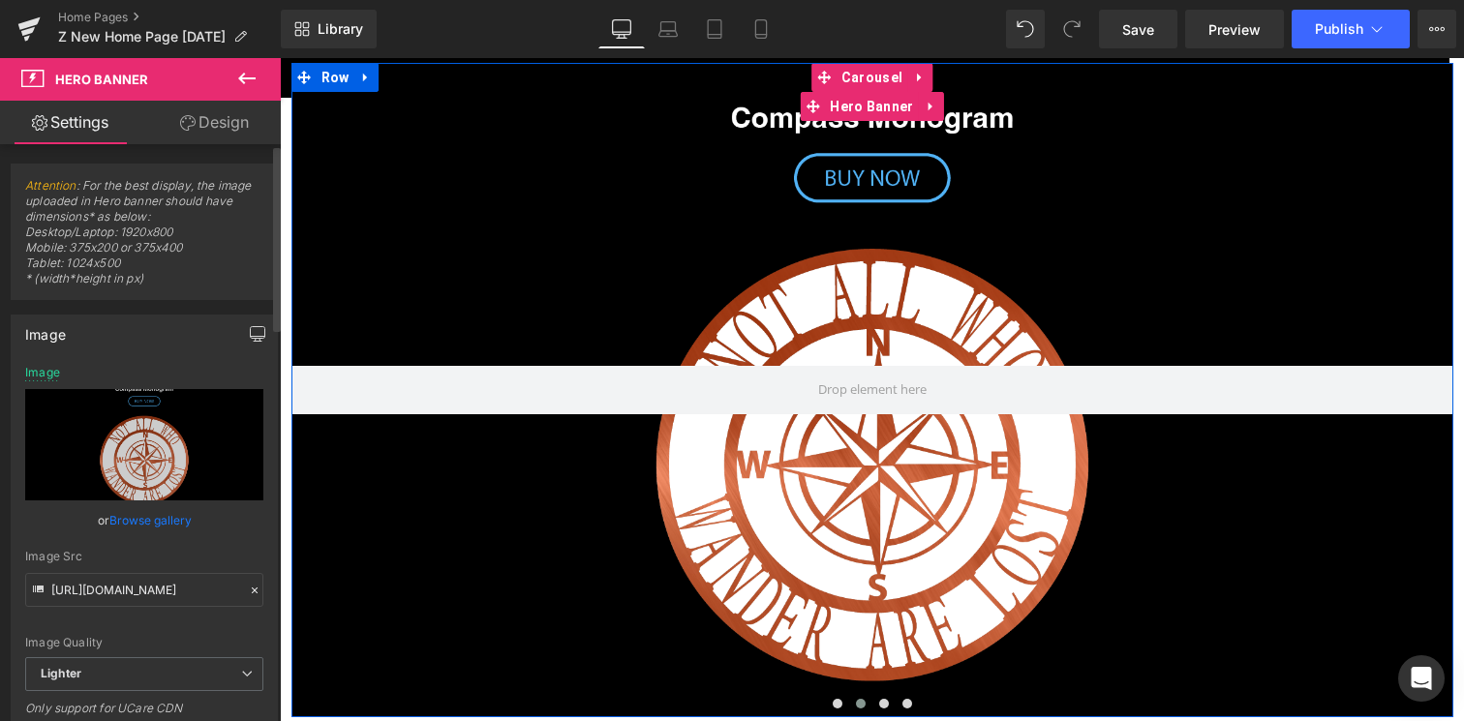
scroll to position [173, 0]
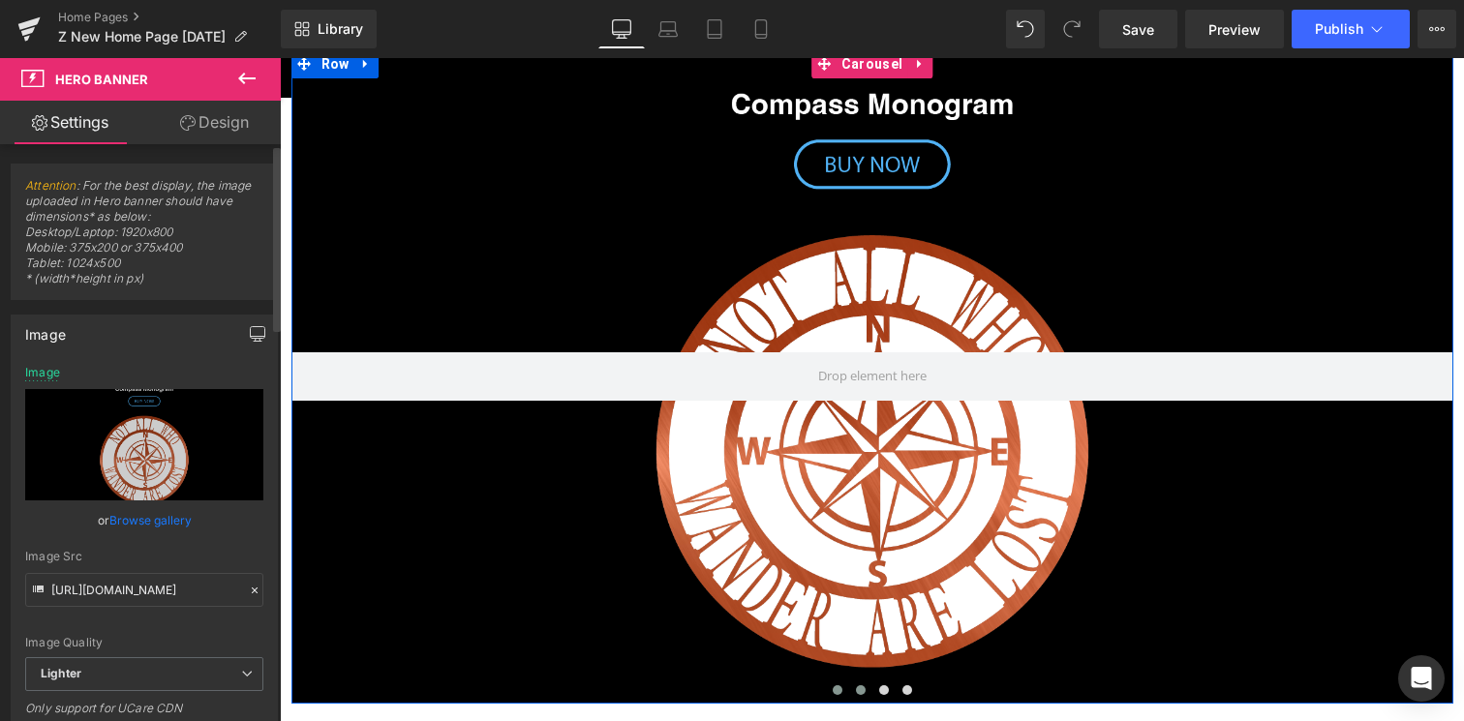
click at [826, 691] on button at bounding box center [837, 690] width 23 height 19
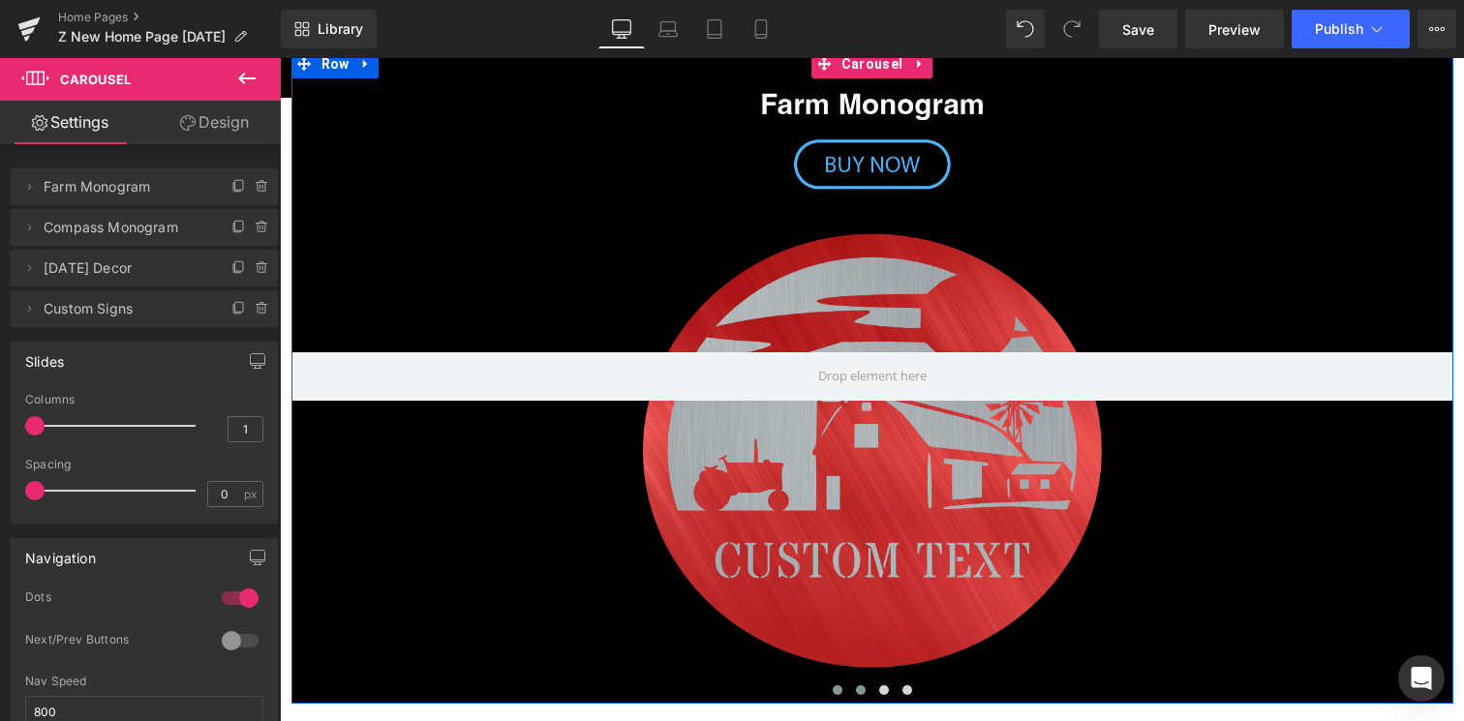
click at [856, 689] on span at bounding box center [861, 691] width 10 height 10
